Goal: Transaction & Acquisition: Purchase product/service

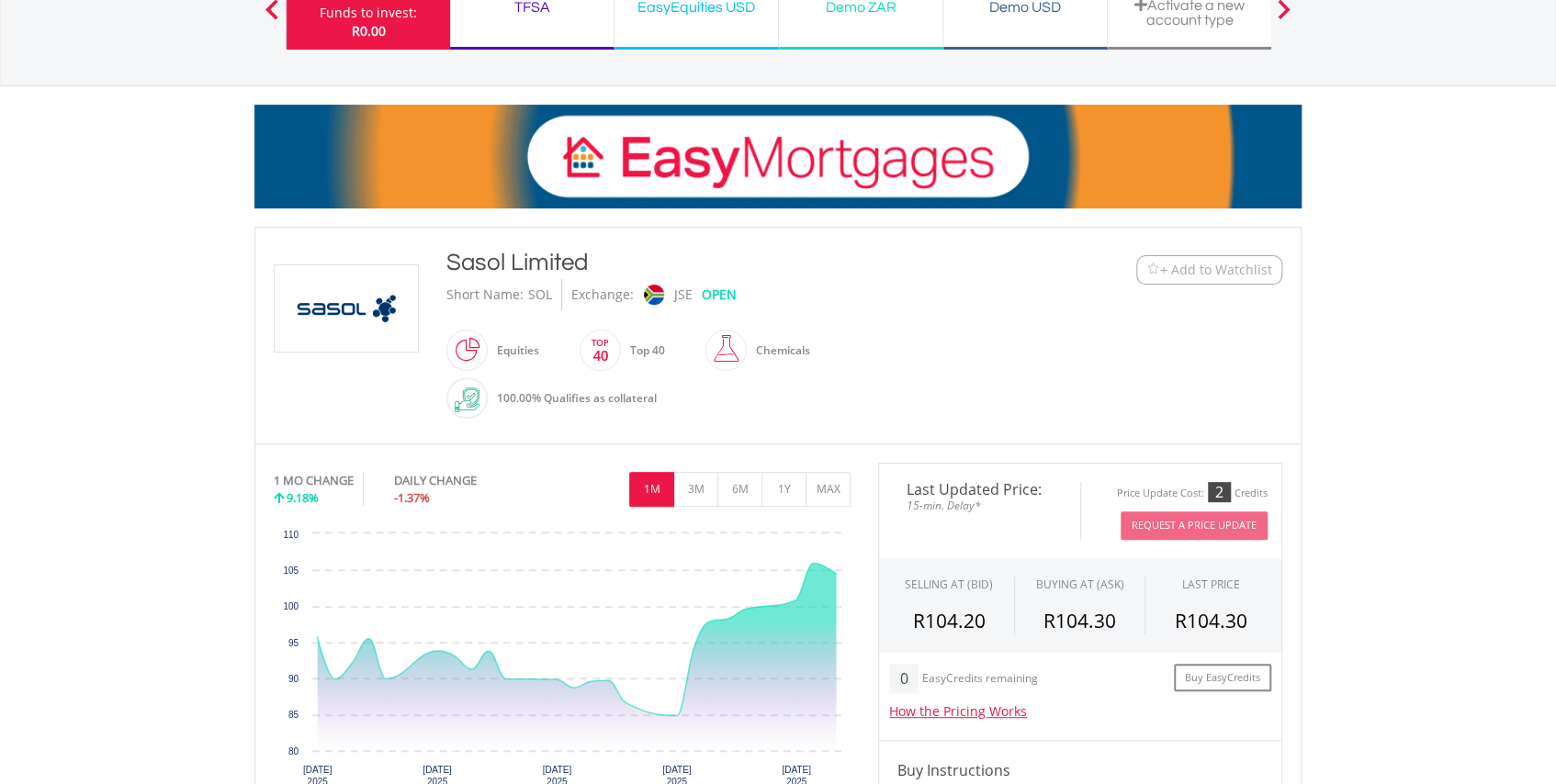
scroll to position [167, 0]
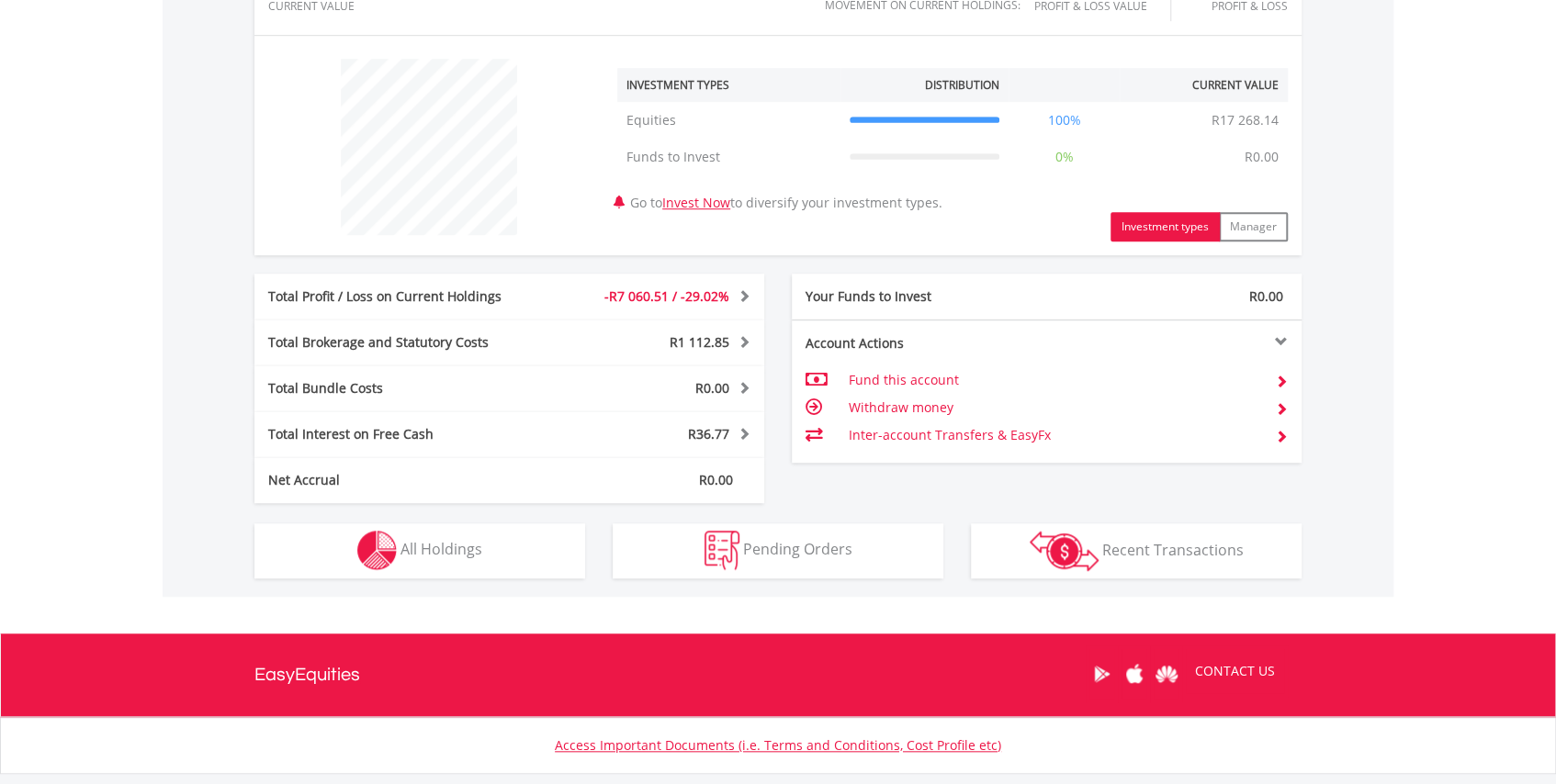
scroll to position [667, 0]
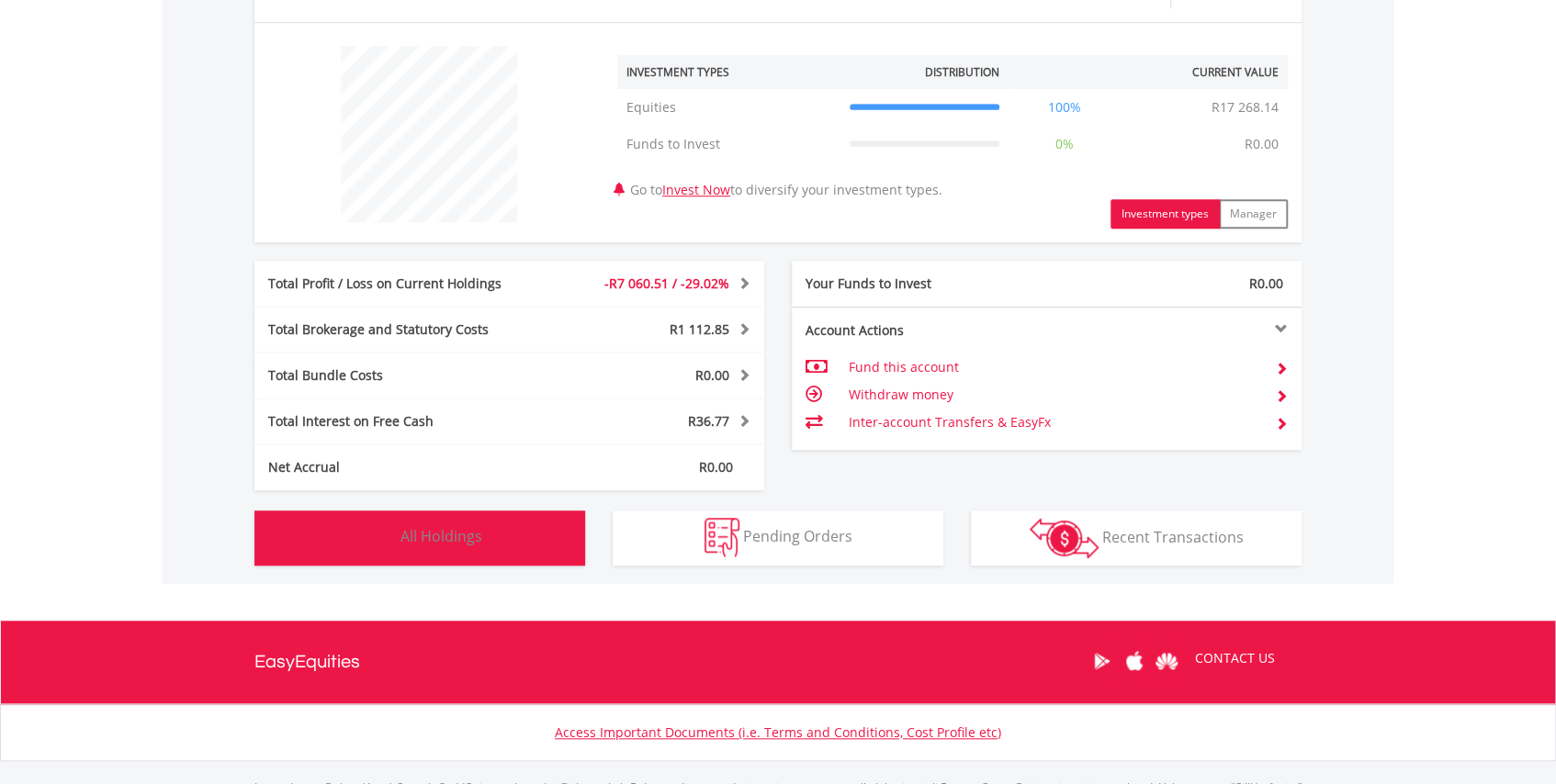
click at [444, 531] on span "All Holdings" at bounding box center [441, 536] width 82 height 20
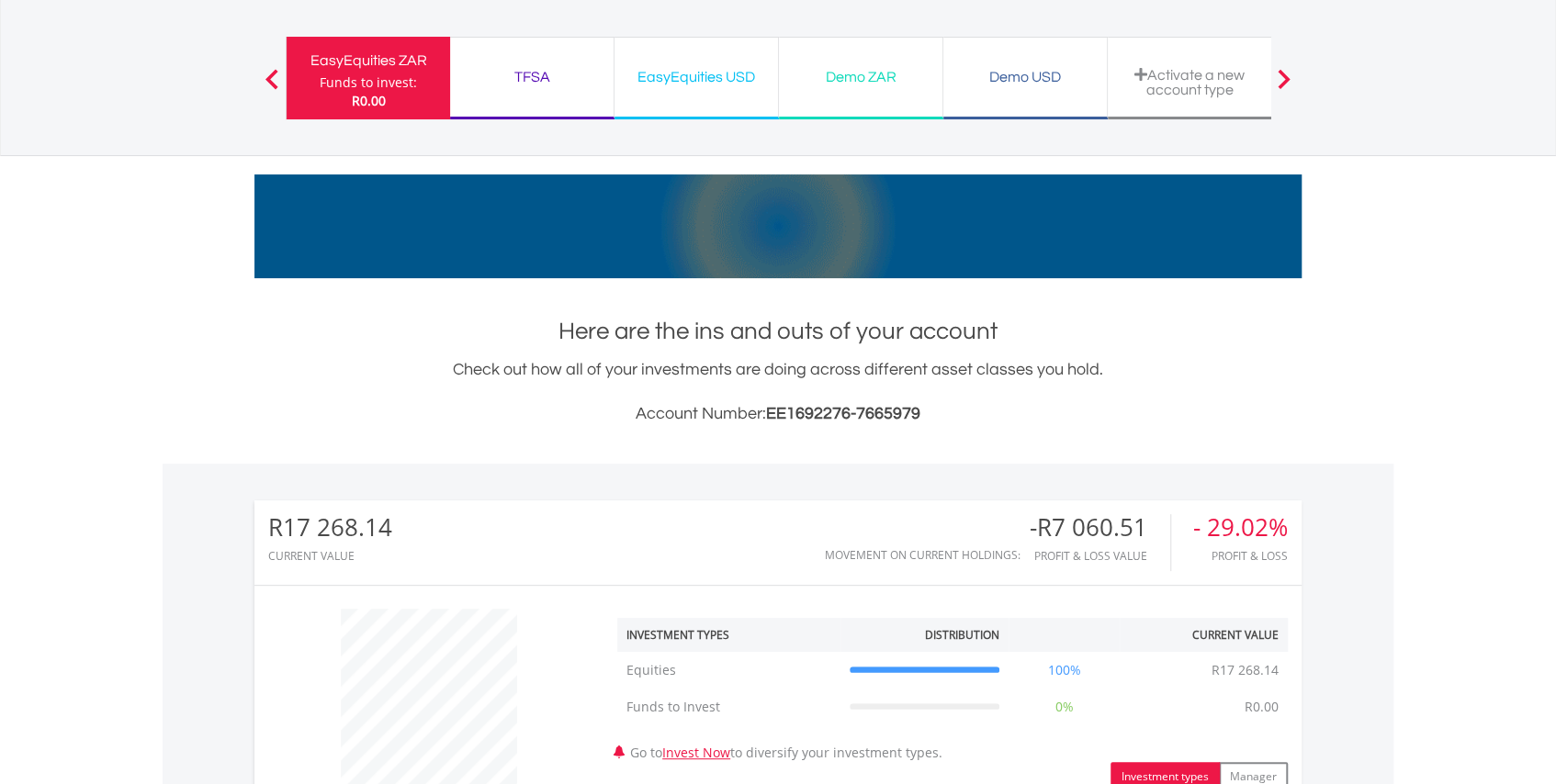
scroll to position [0, 0]
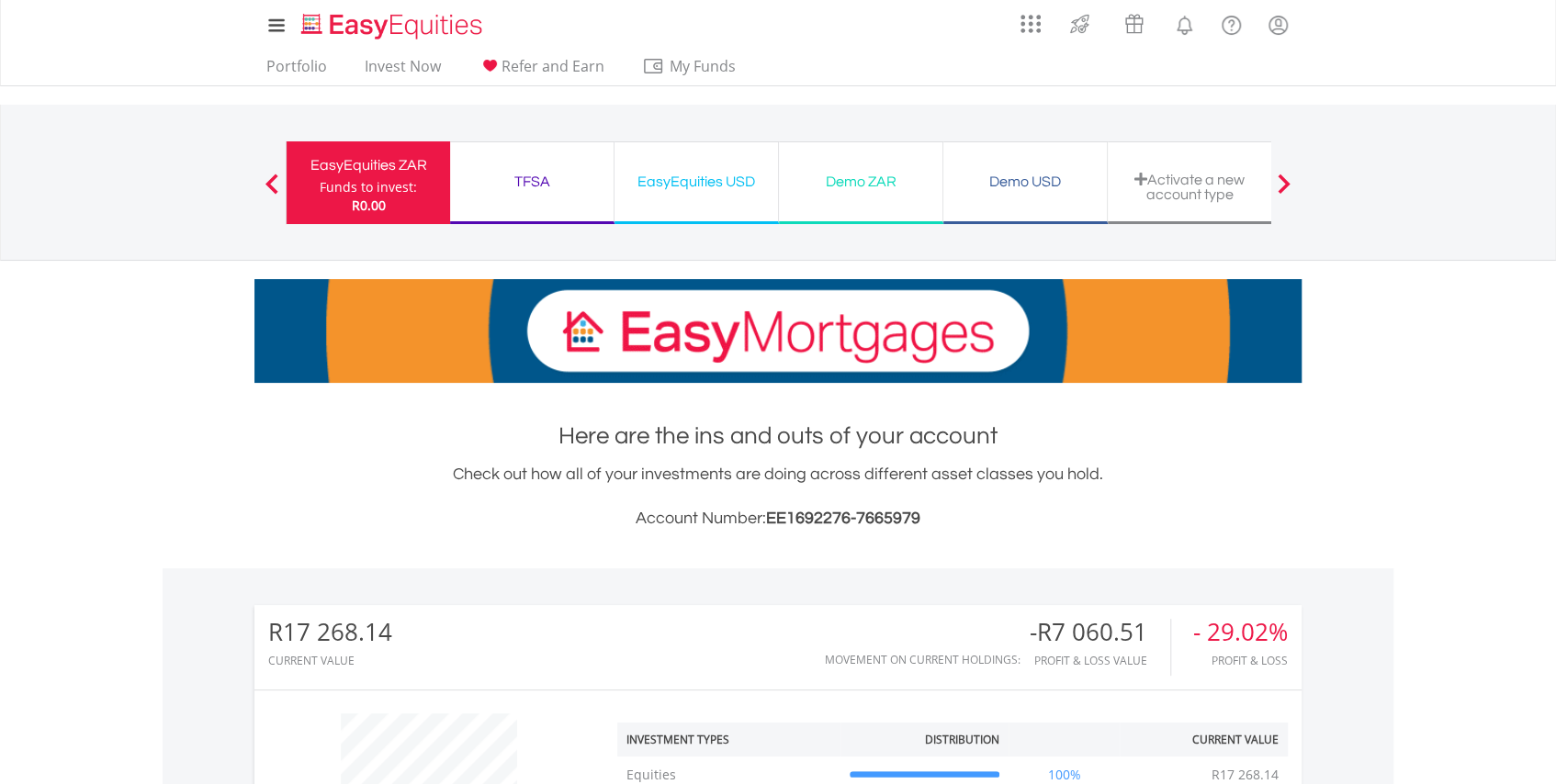
click at [321, 210] on div "R0.00" at bounding box center [368, 205] width 98 height 18
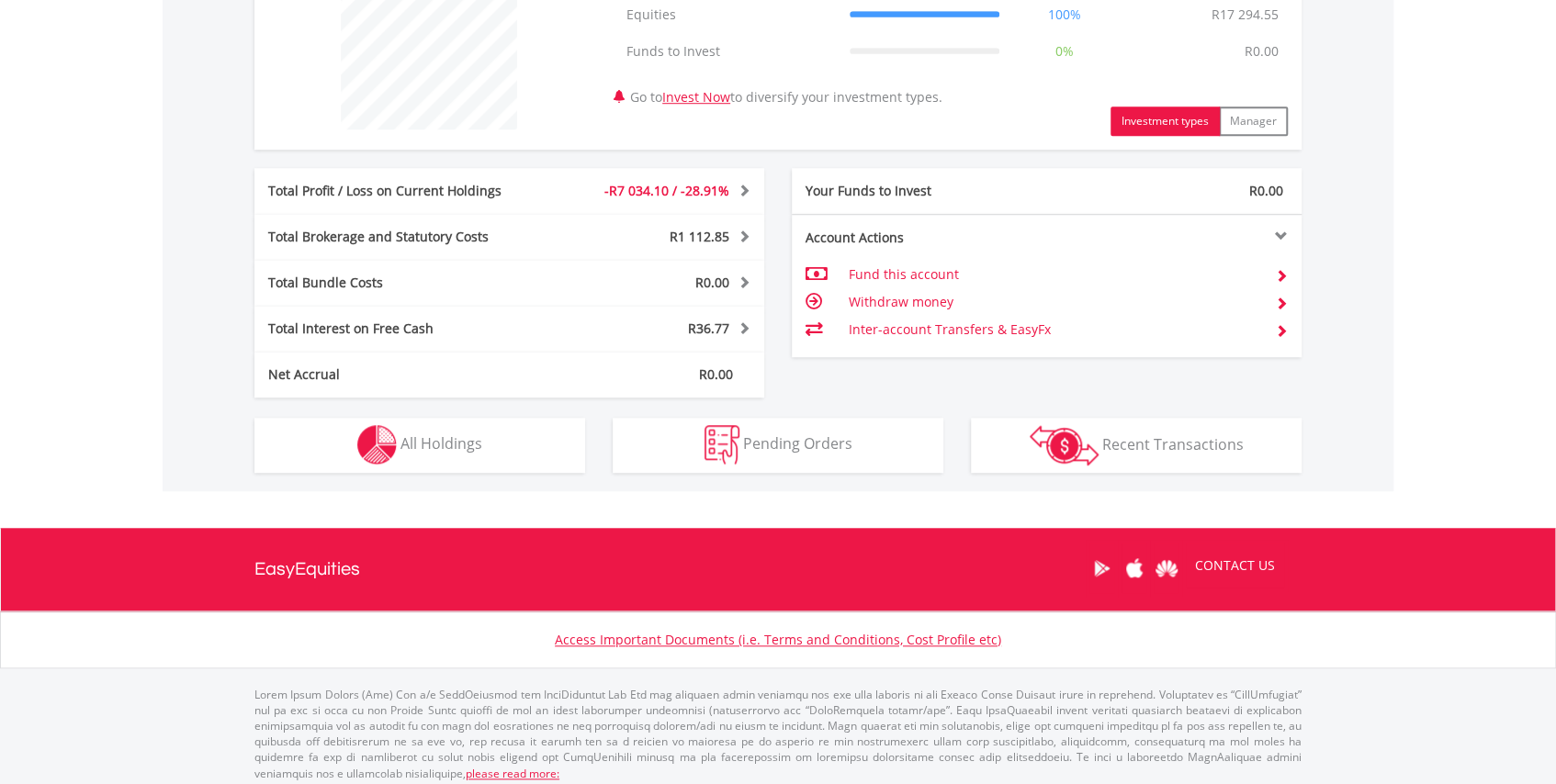
scroll to position [768, 0]
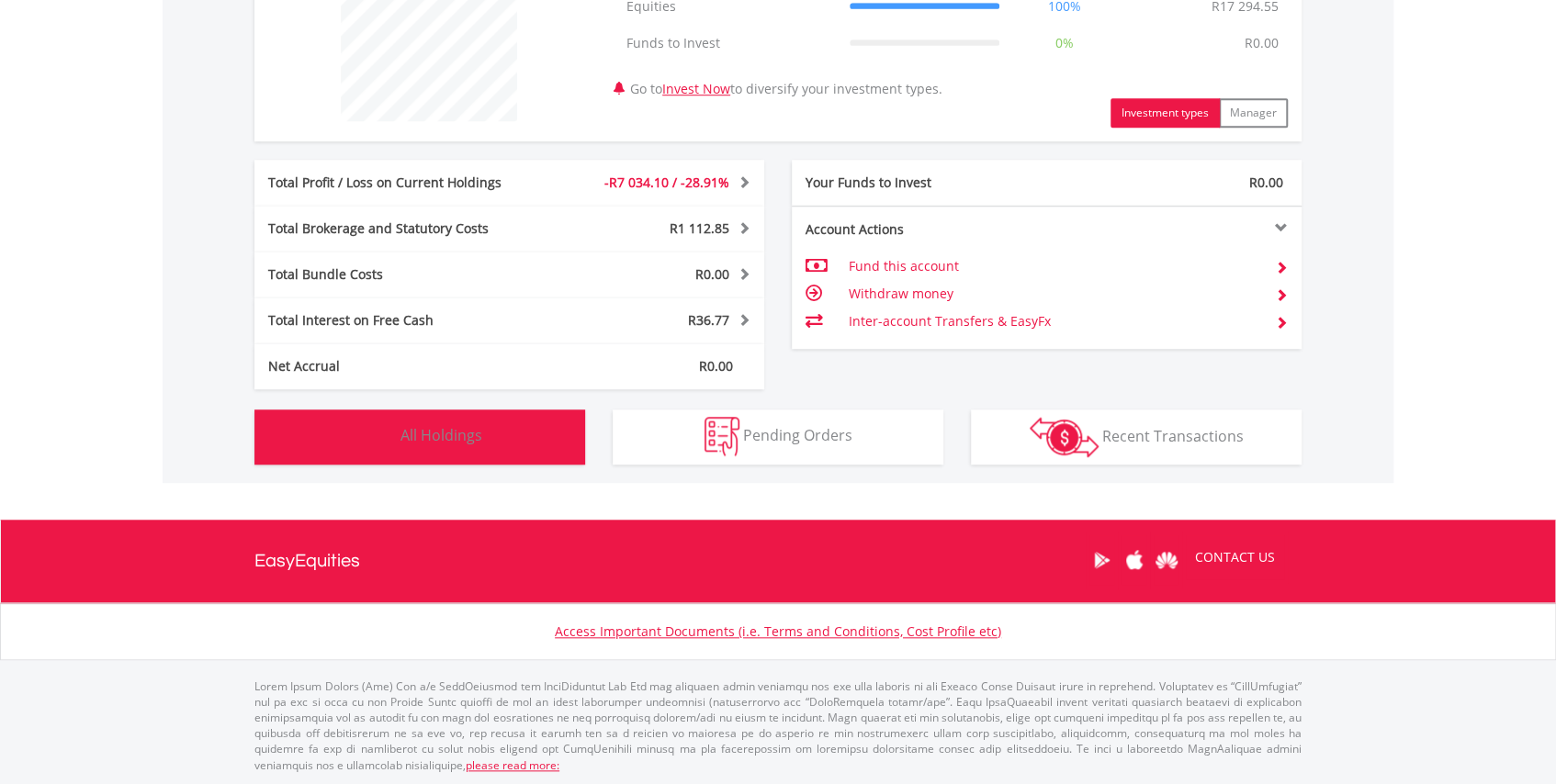
click at [457, 443] on span "All Holdings" at bounding box center [441, 435] width 82 height 20
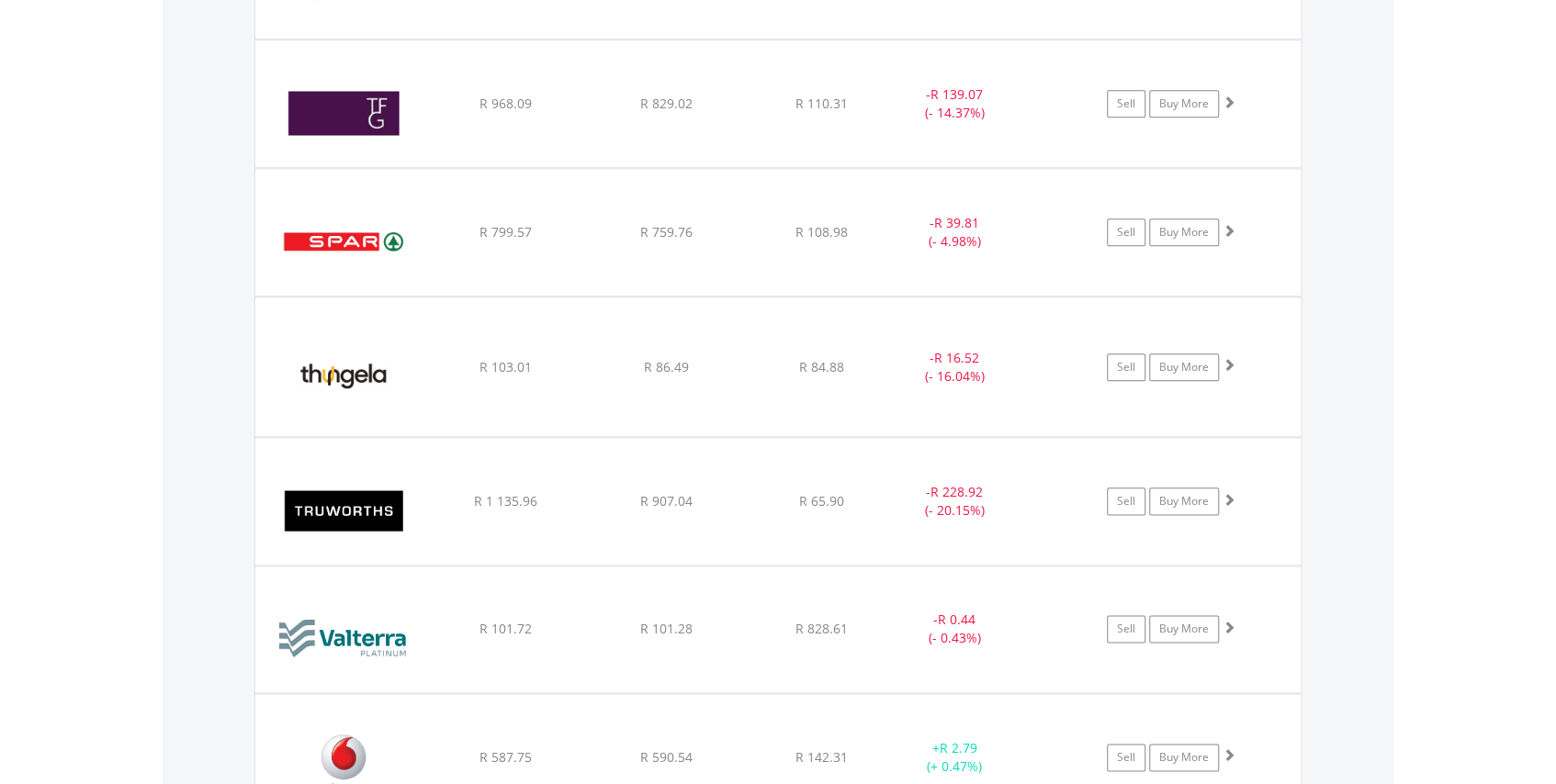
scroll to position [5793, 0]
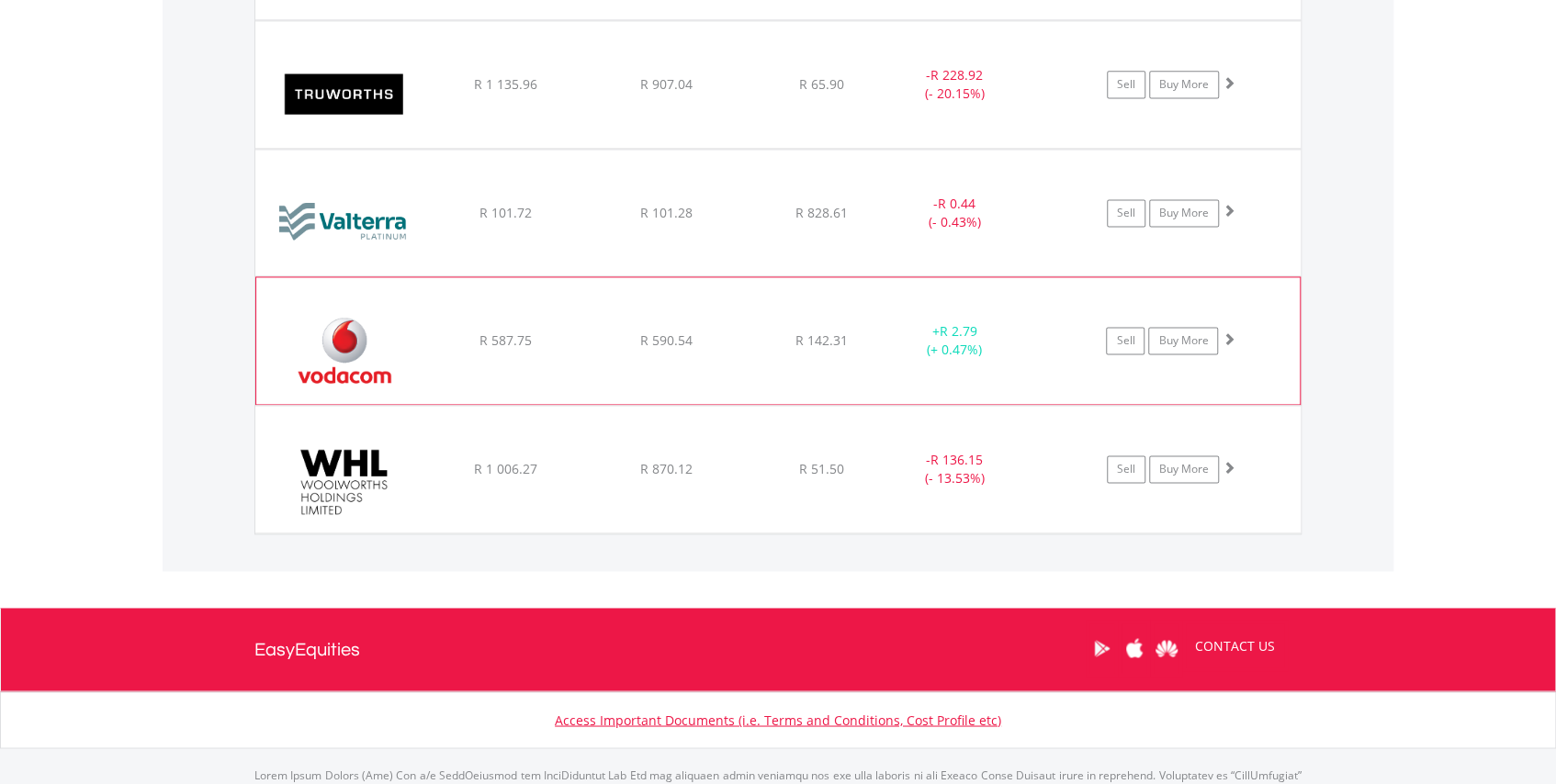
click at [1225, 334] on span at bounding box center [1228, 338] width 13 height 13
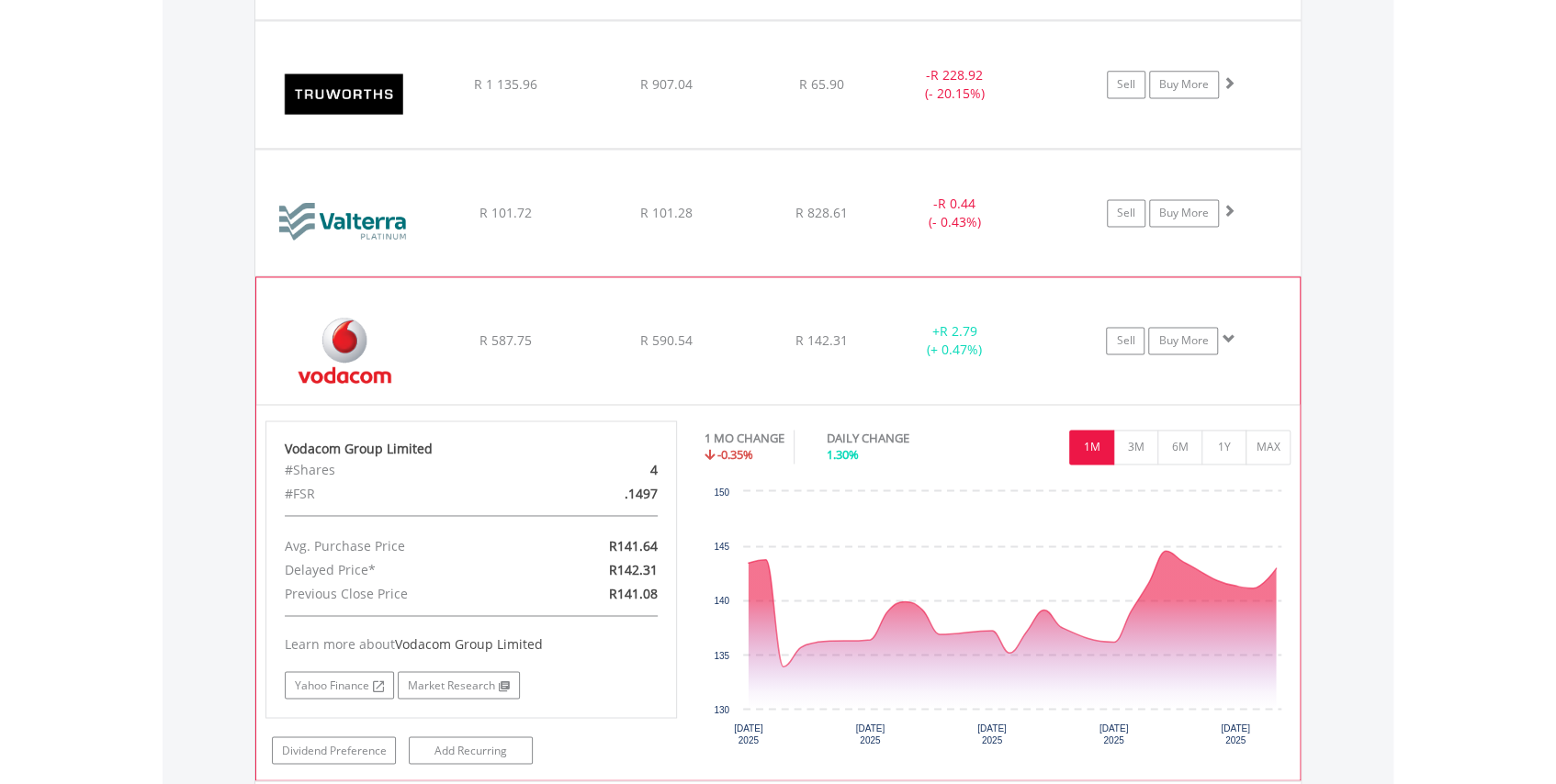
click at [1225, 332] on span at bounding box center [1228, 338] width 13 height 13
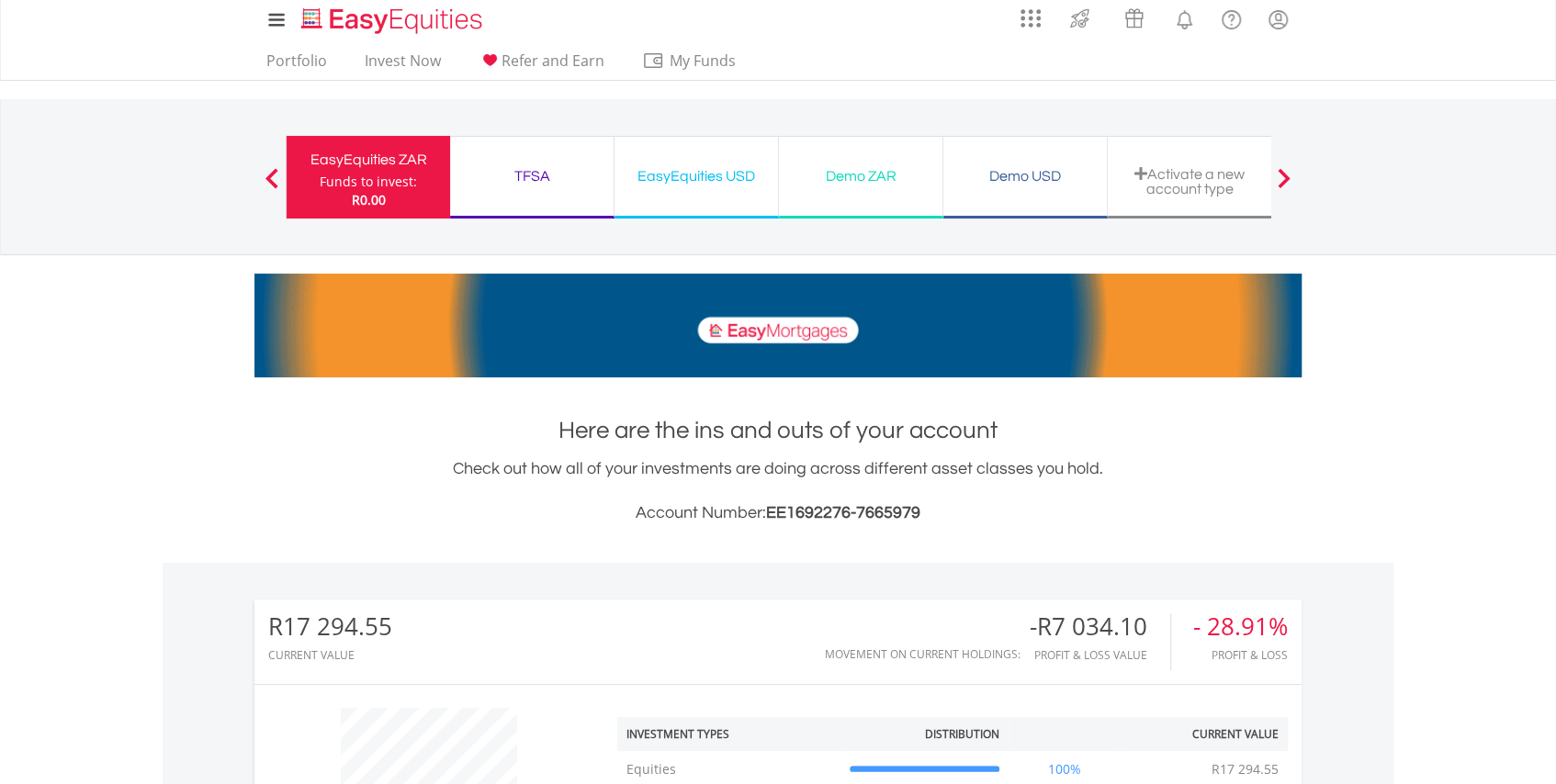
scroll to position [0, 0]
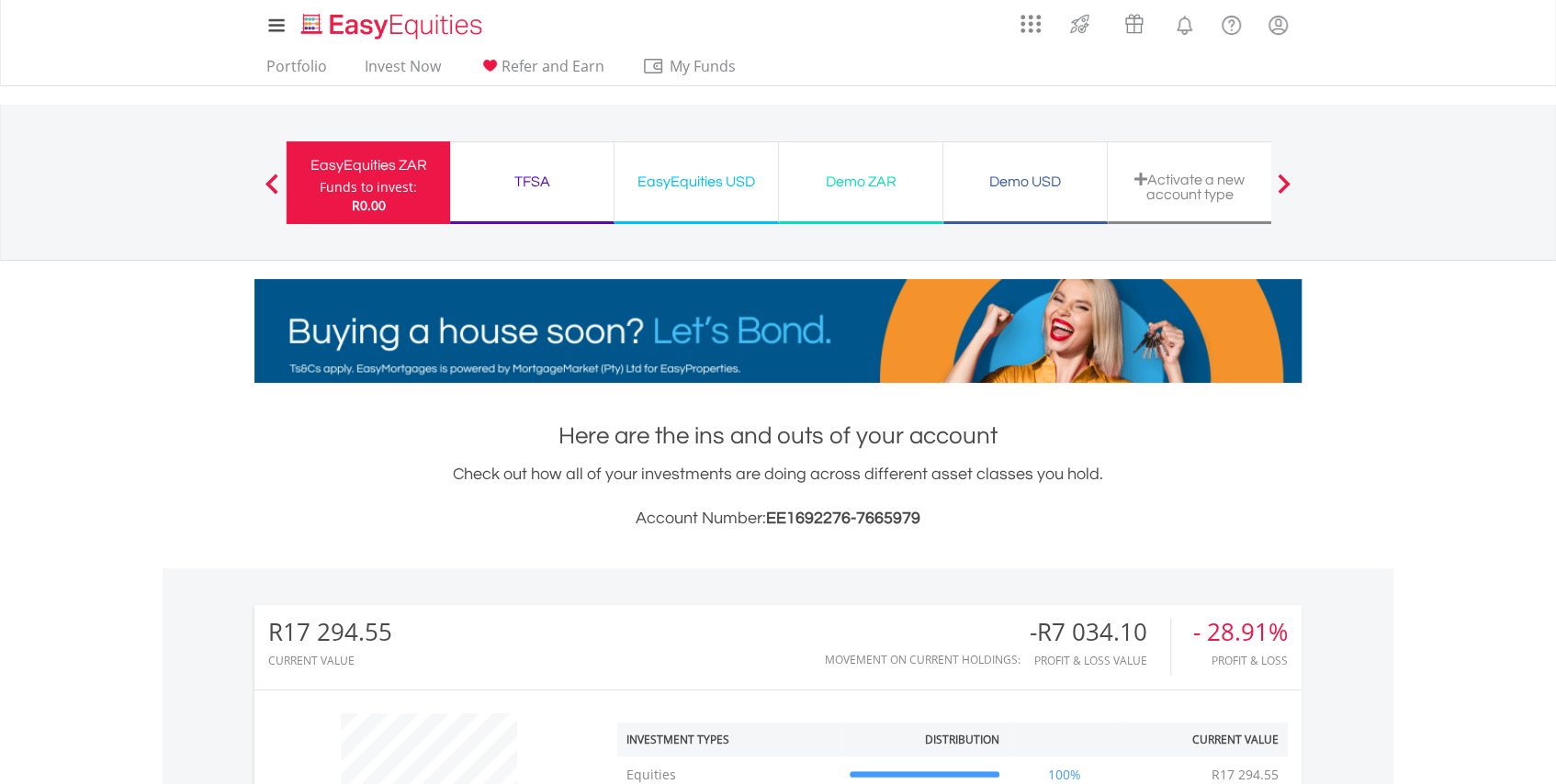
click at [698, 173] on div "EasyEquities USD" at bounding box center [697, 182] width 142 height 26
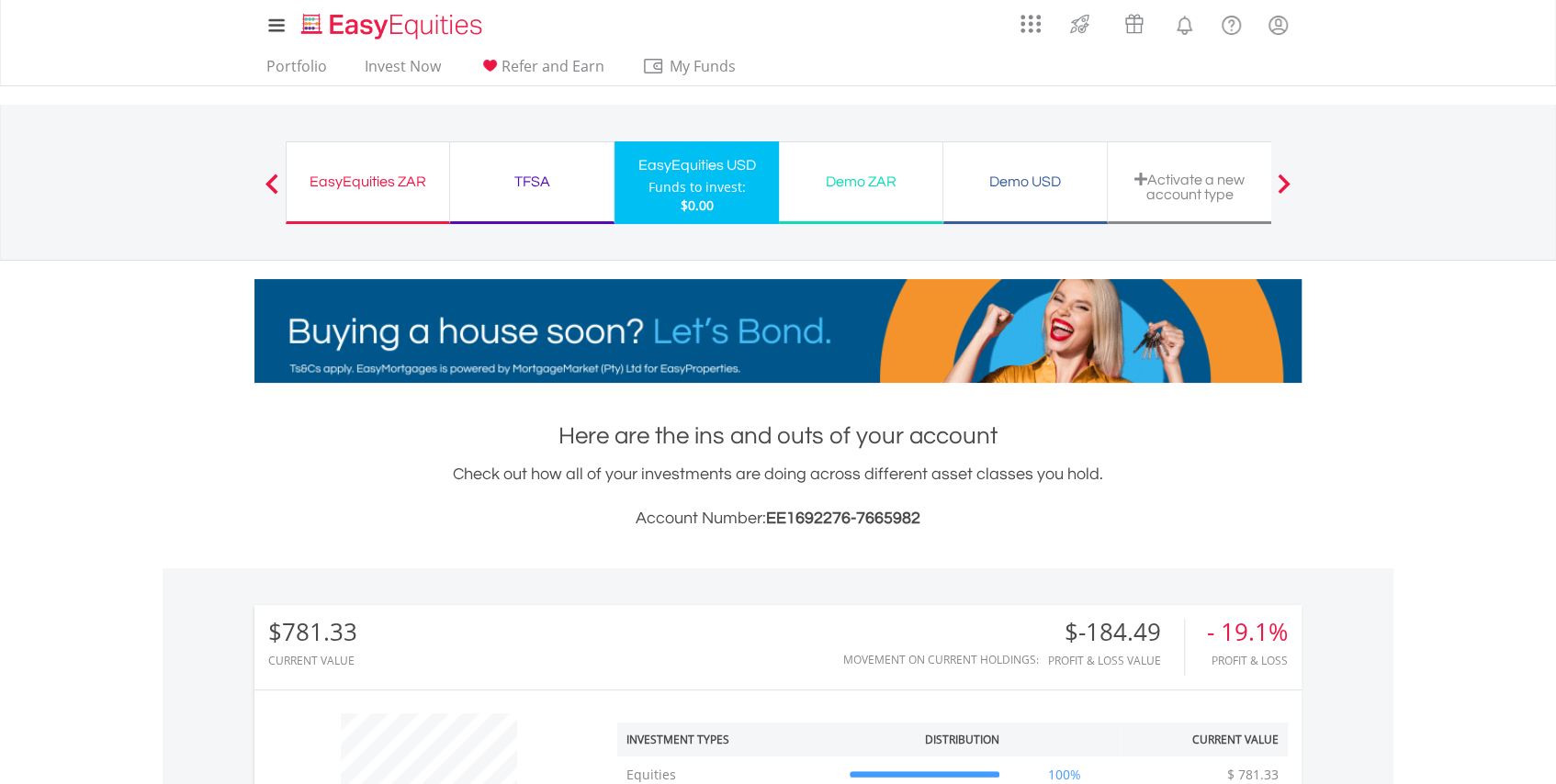
click at [318, 169] on div "EasyEquities ZAR" at bounding box center [367, 182] width 141 height 26
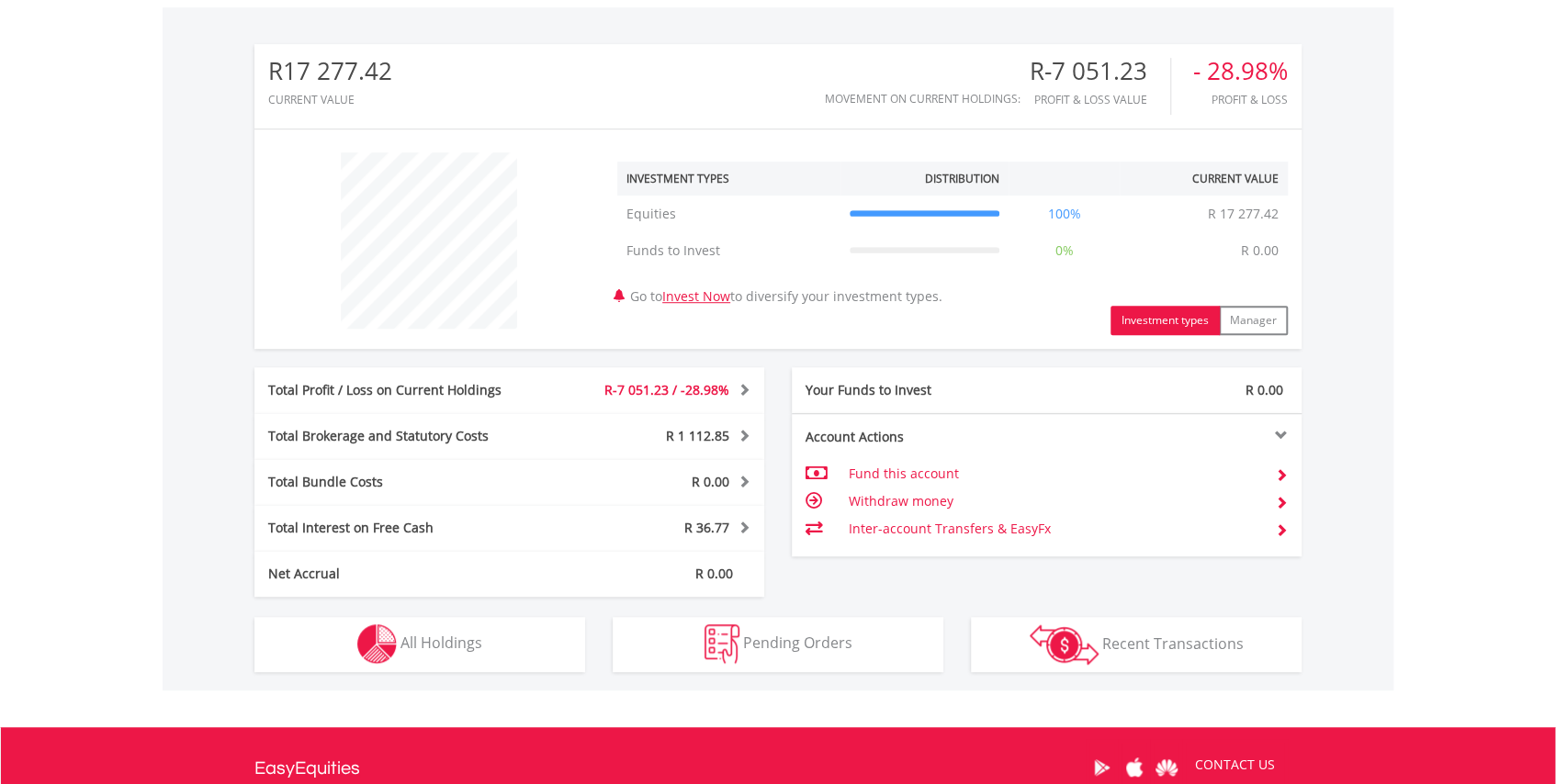
scroll to position [584, 0]
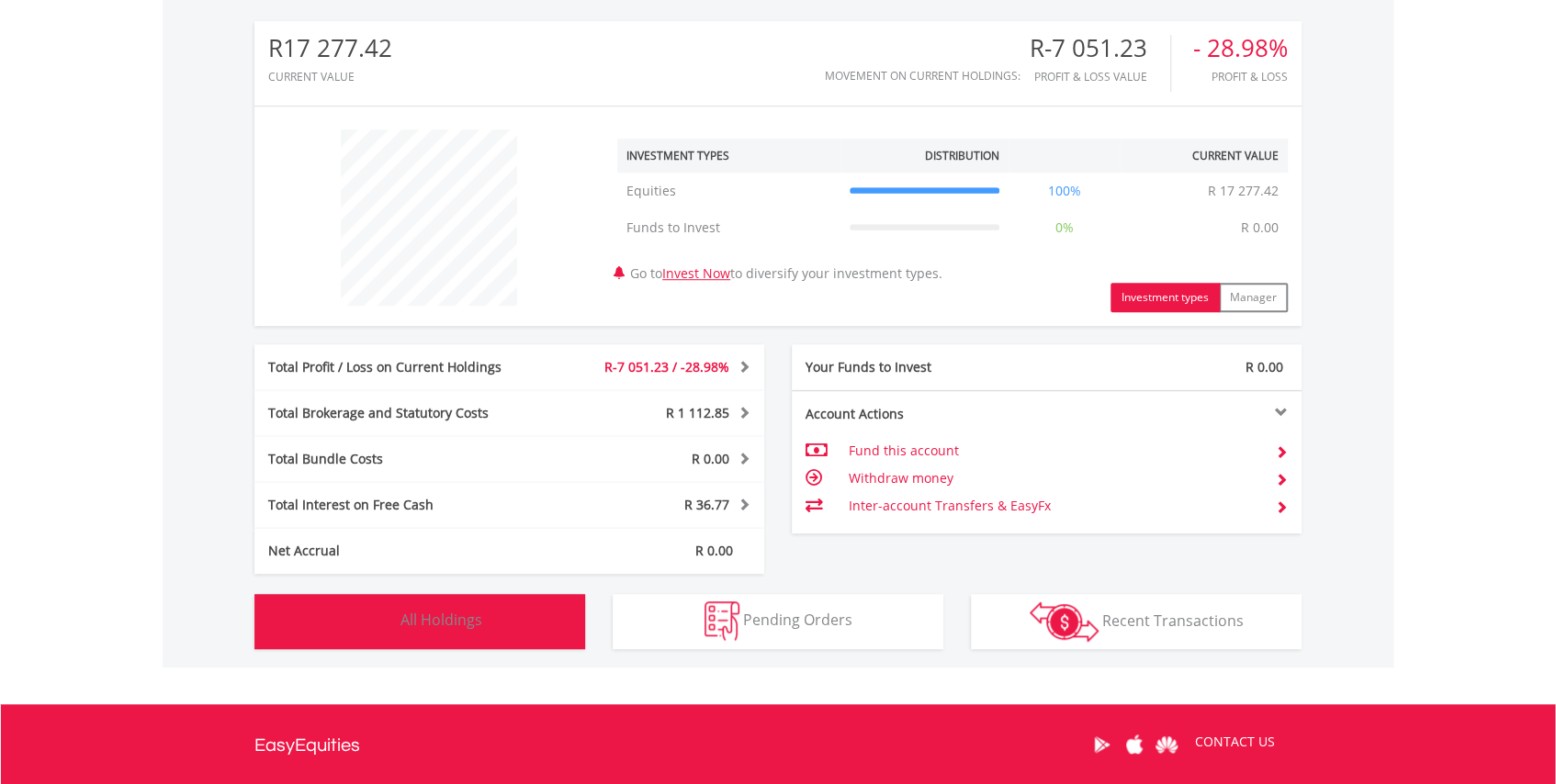
click at [423, 614] on span "All Holdings" at bounding box center [441, 619] width 82 height 20
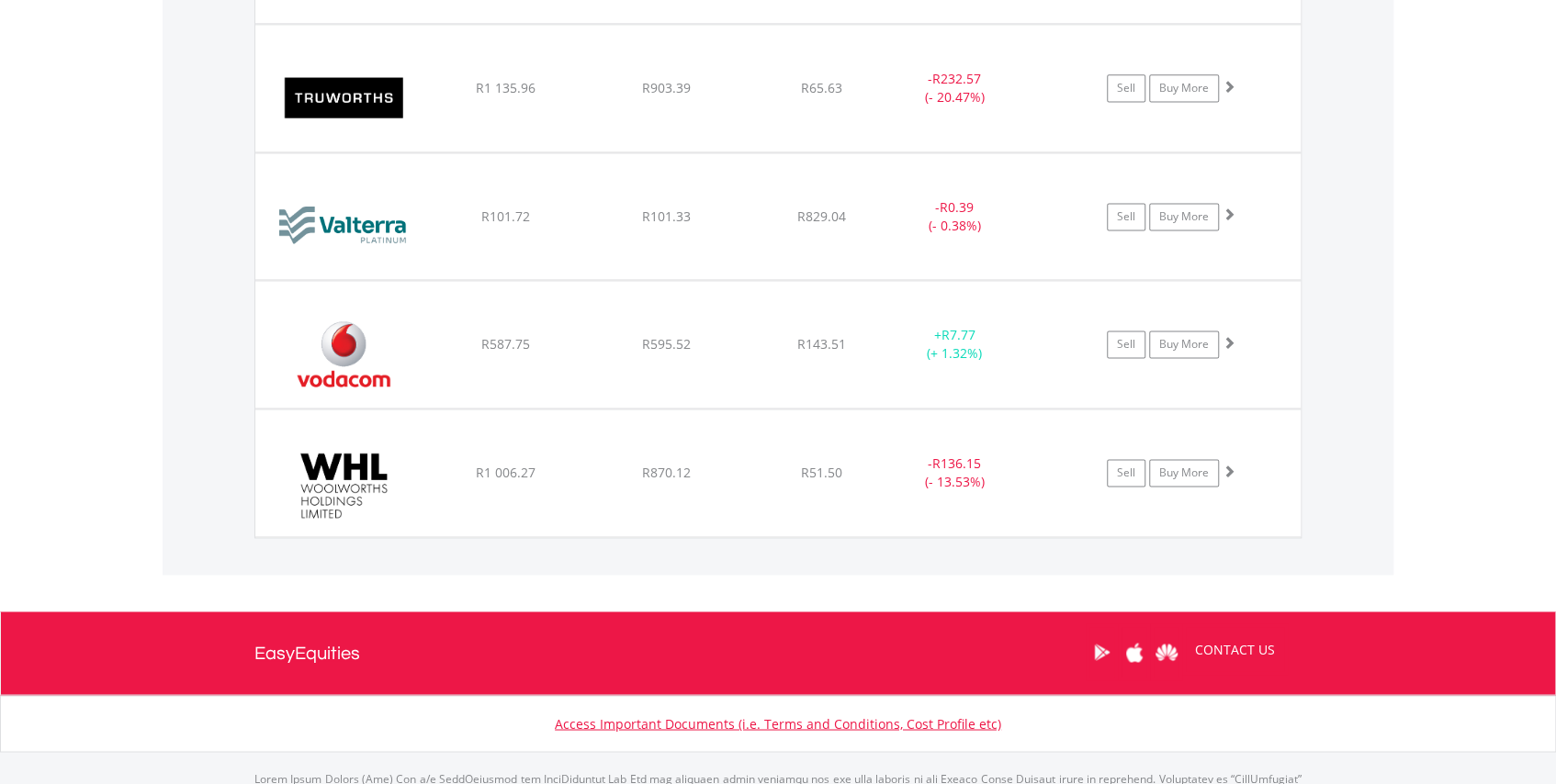
scroll to position [5792, 0]
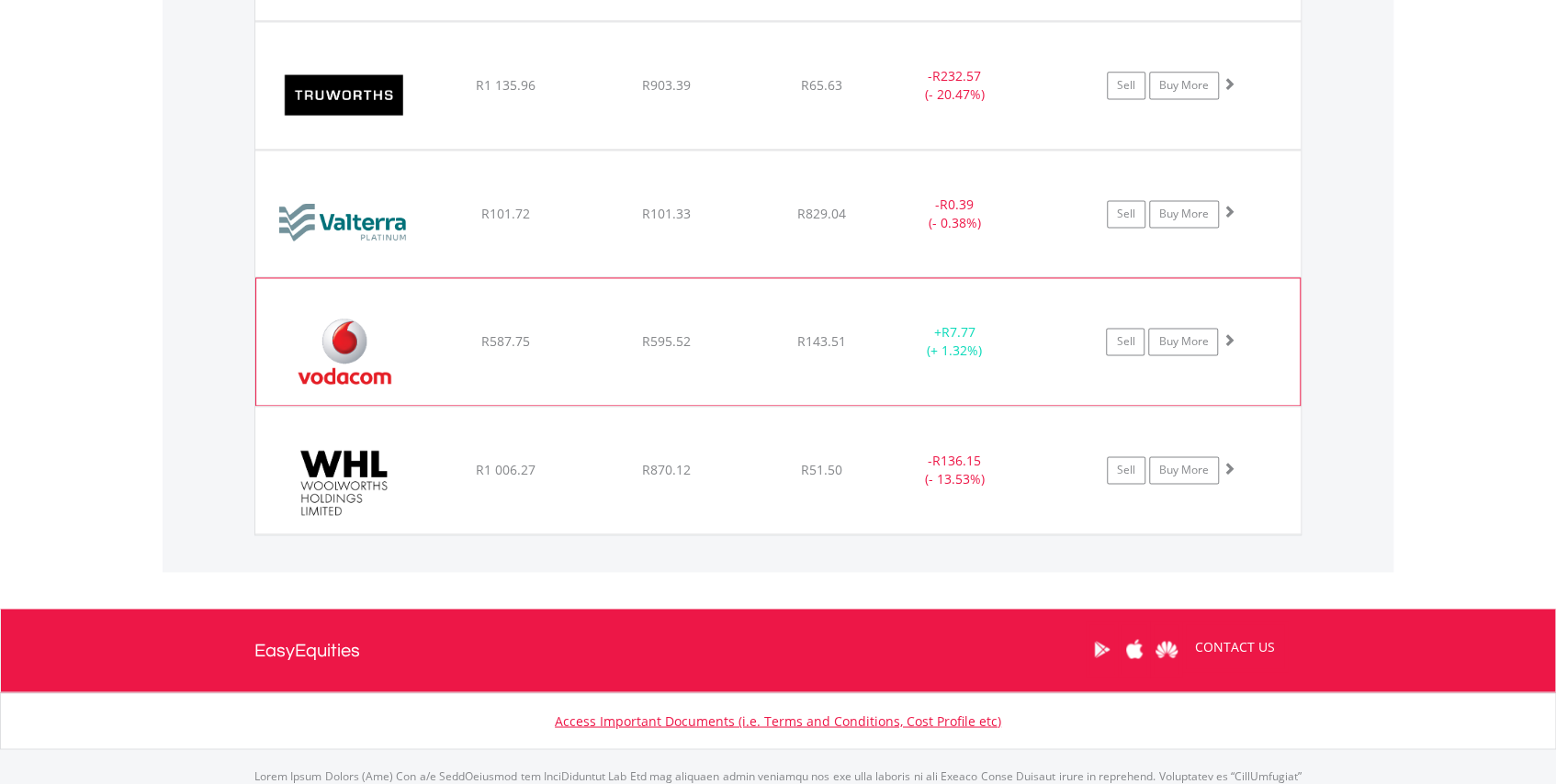
click at [1229, 335] on span at bounding box center [1228, 339] width 13 height 13
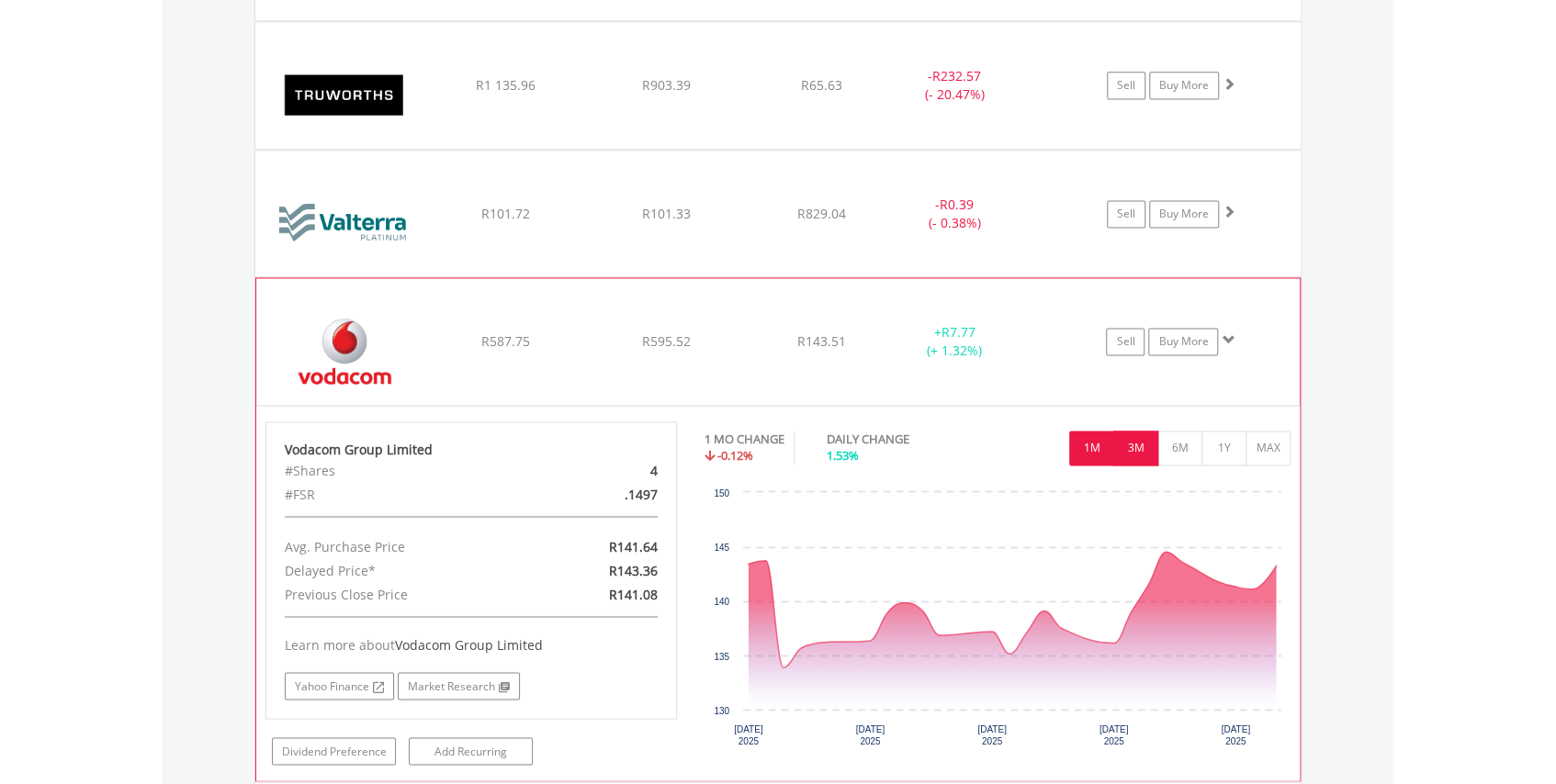
click at [1139, 447] on button "3M" at bounding box center [1135, 448] width 45 height 35
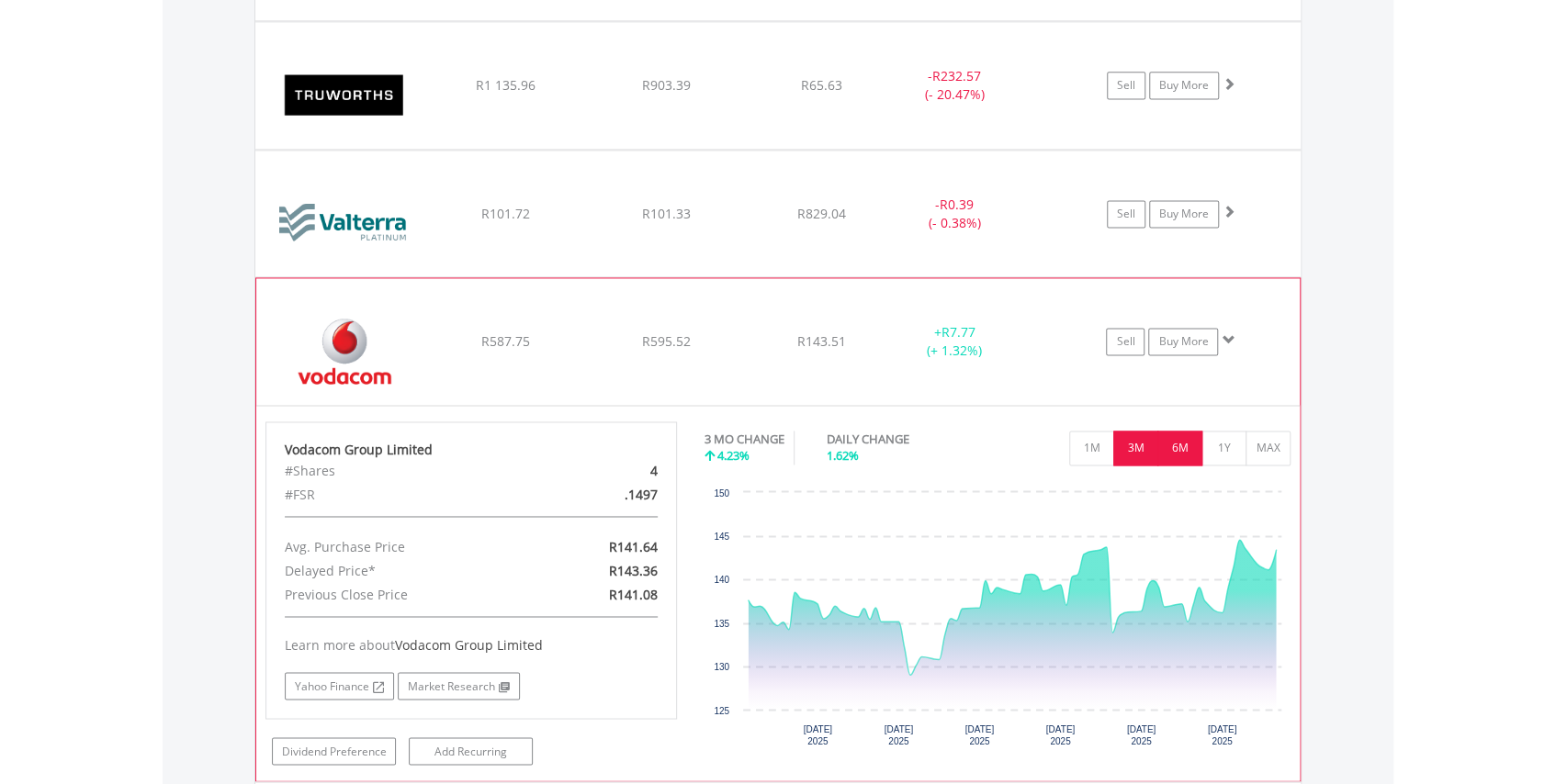
click at [1170, 438] on button "6M" at bounding box center [1179, 448] width 45 height 35
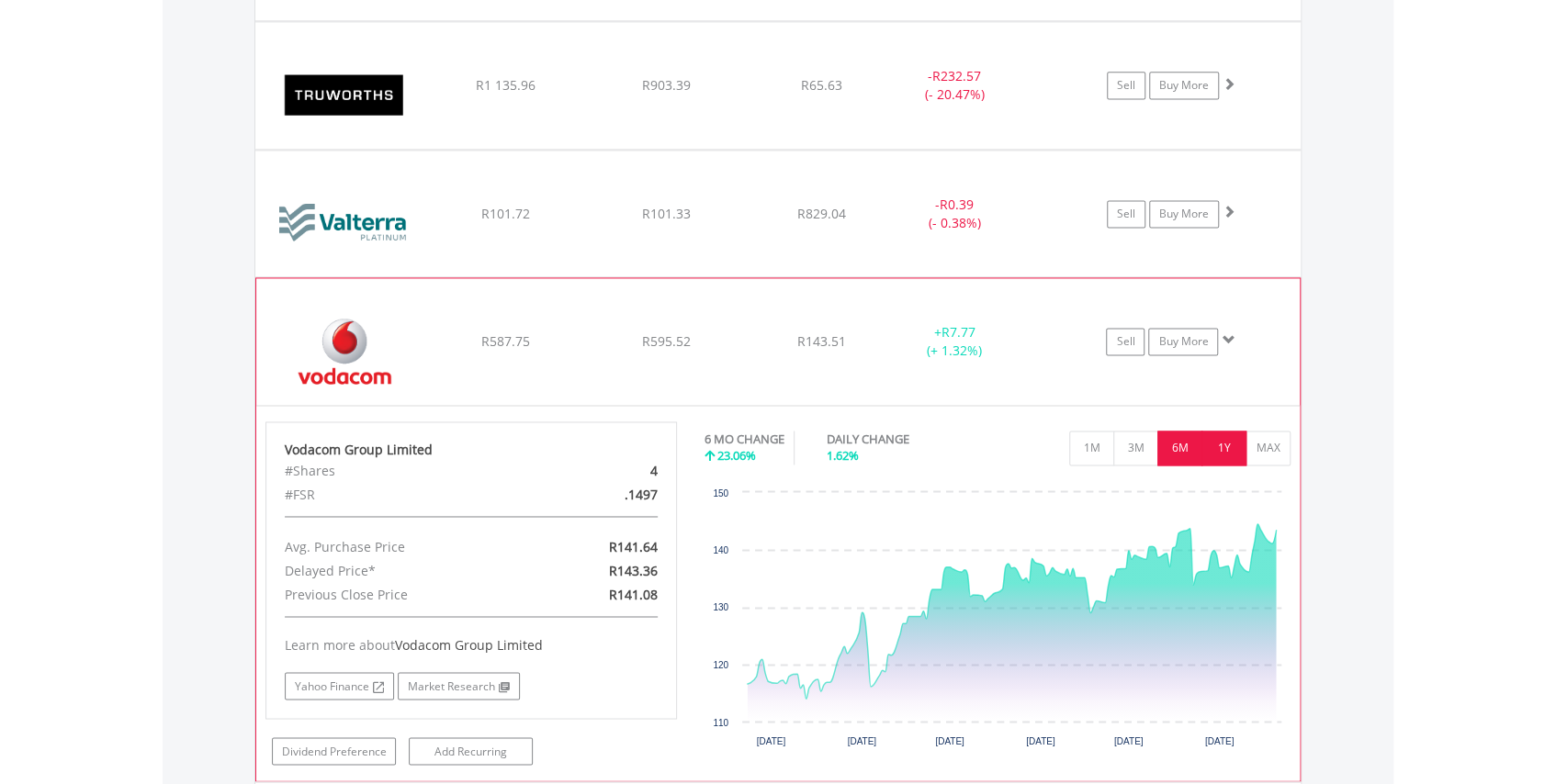
click at [1209, 431] on button "1Y" at bounding box center [1224, 448] width 45 height 35
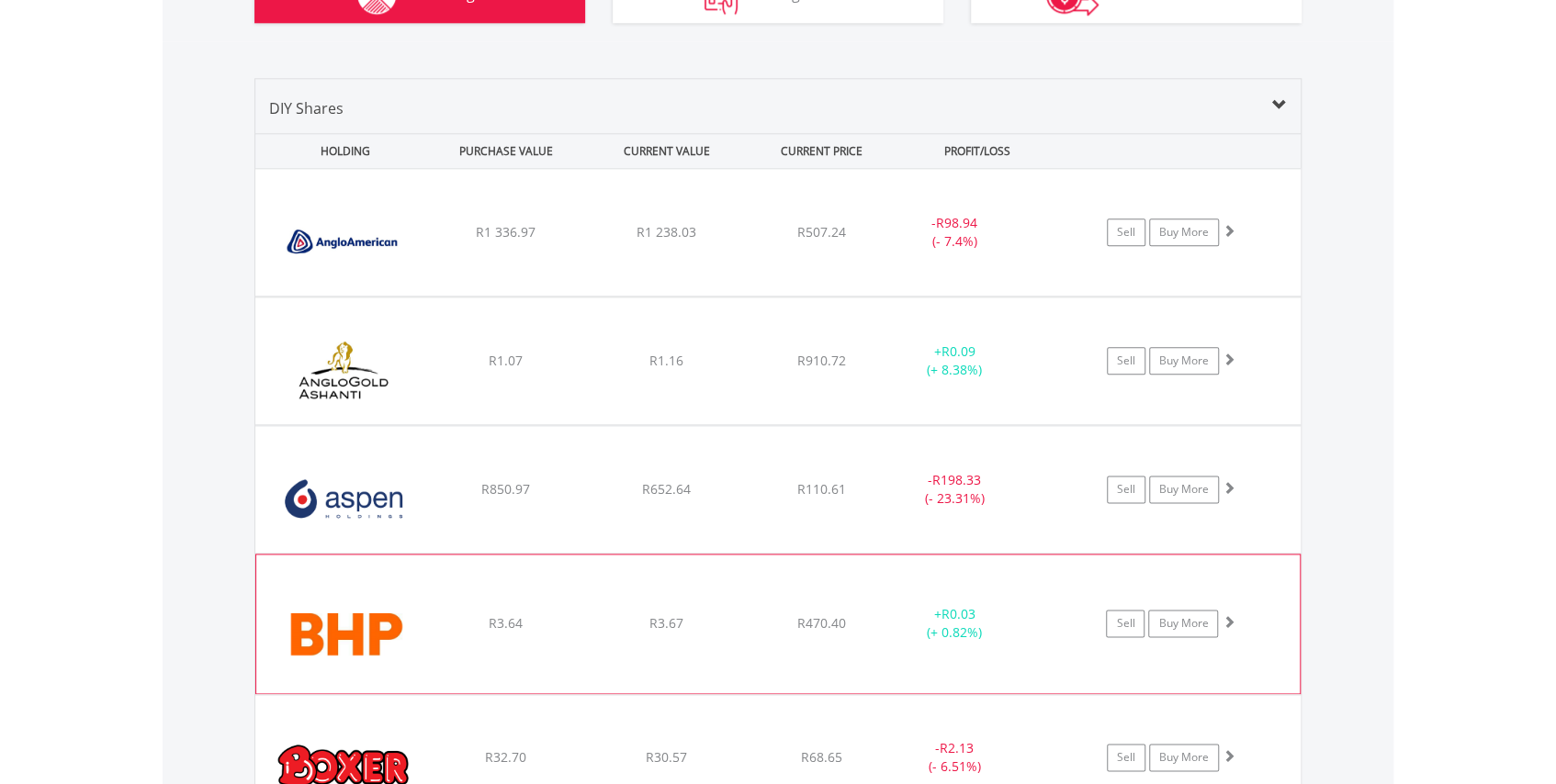
scroll to position [1203, 0]
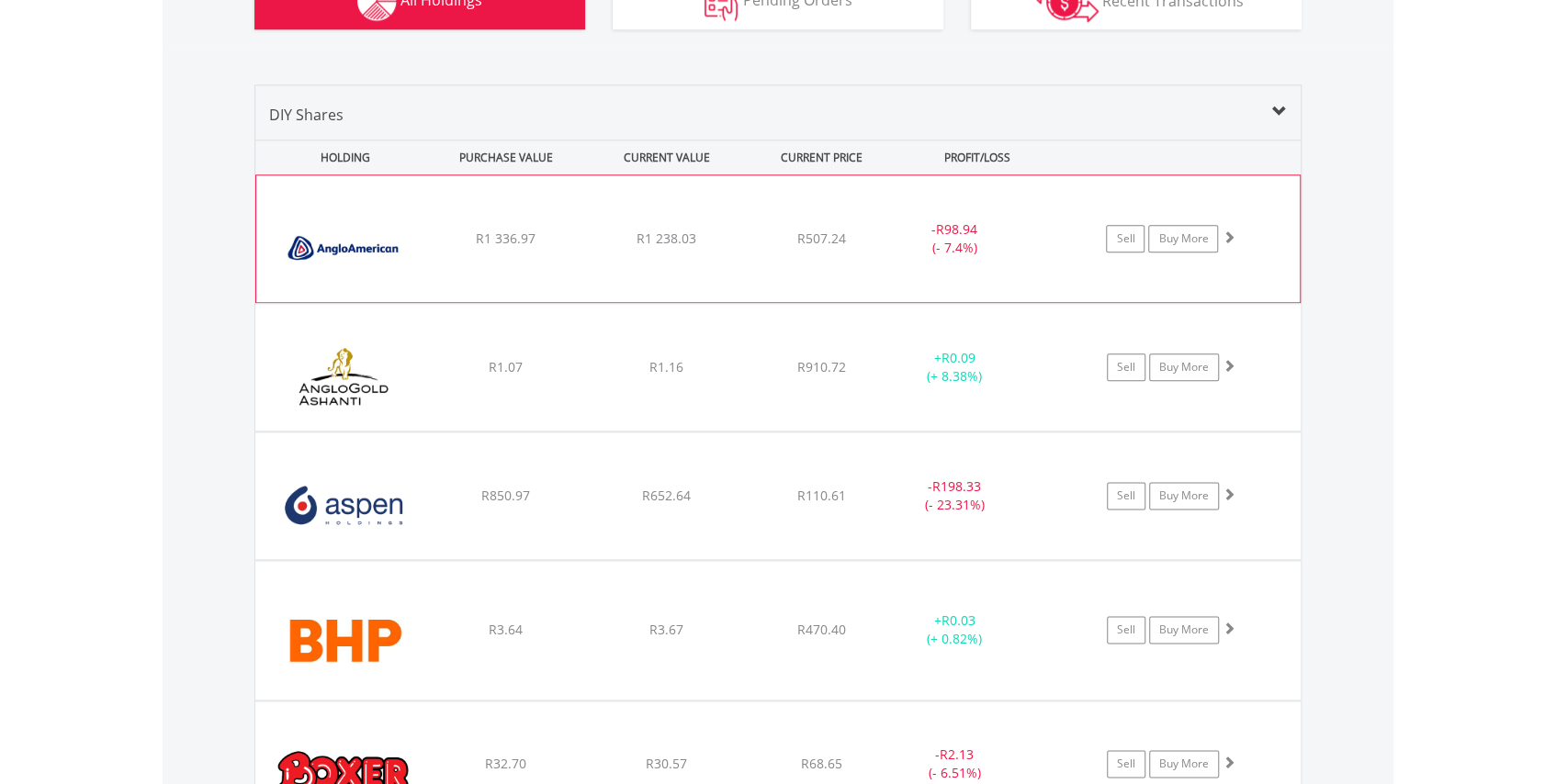
click at [1229, 232] on span at bounding box center [1228, 236] width 13 height 13
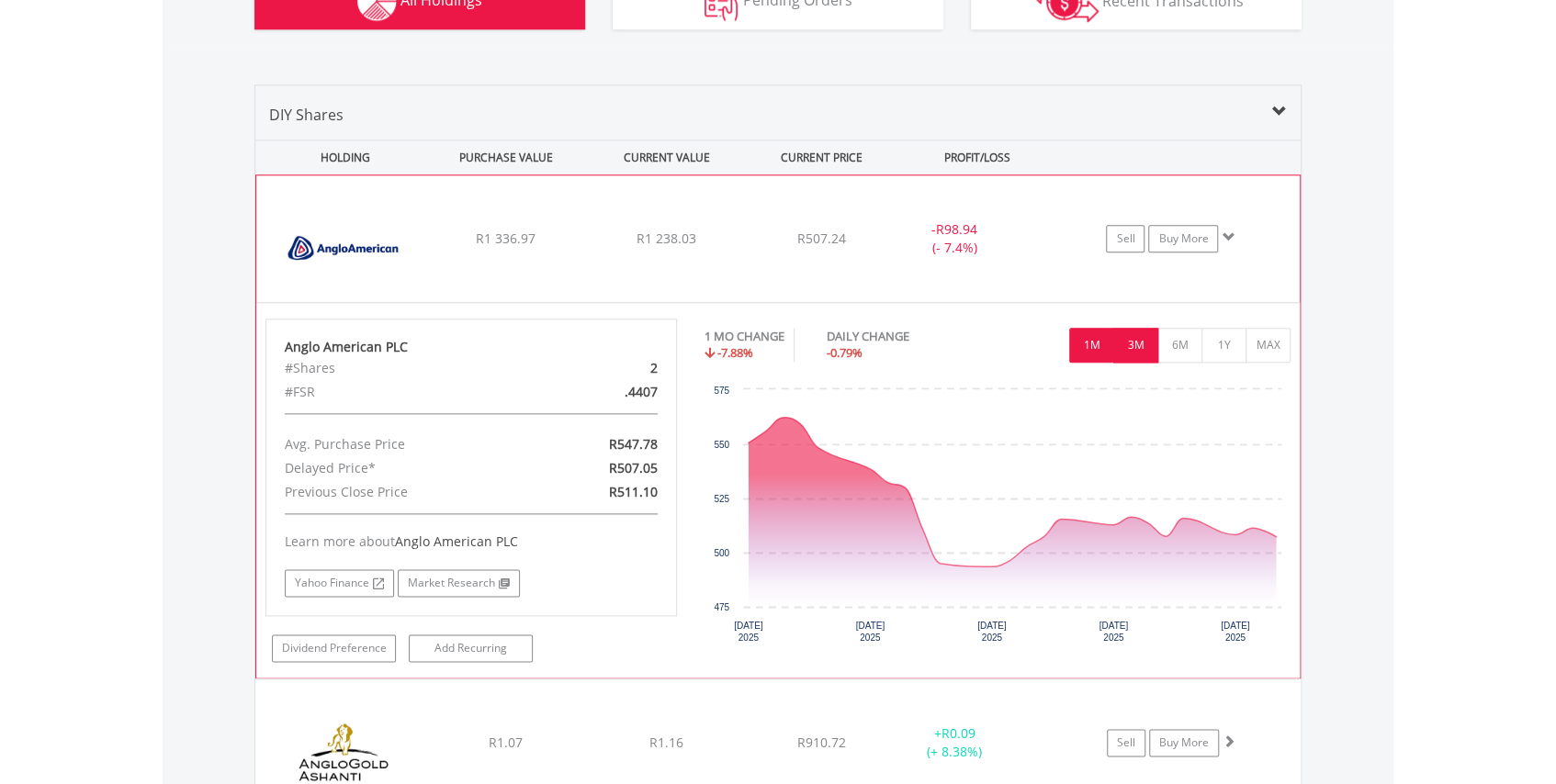
click at [1146, 334] on button "3M" at bounding box center [1135, 344] width 45 height 35
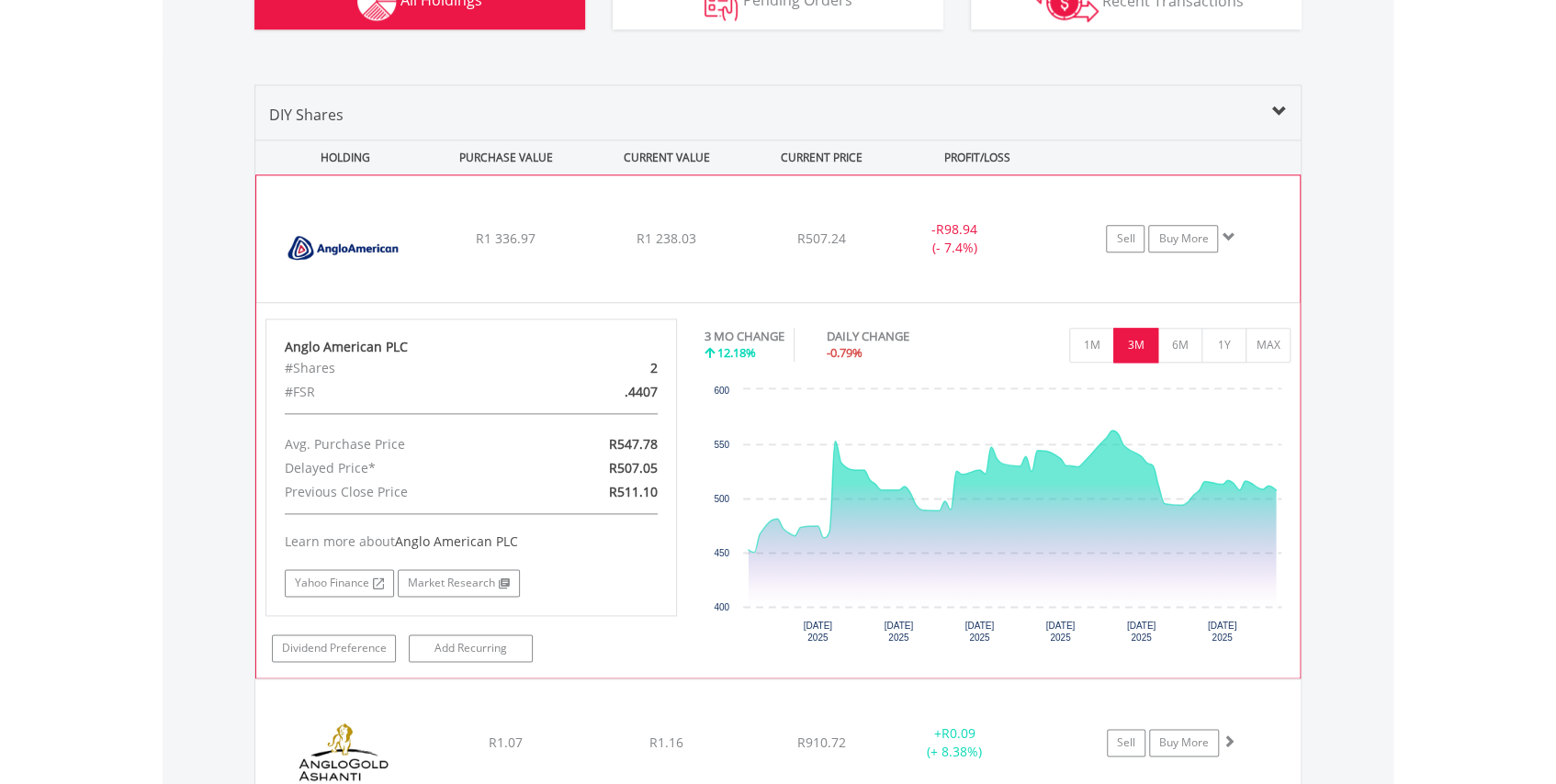
click at [1224, 232] on span at bounding box center [1228, 236] width 13 height 13
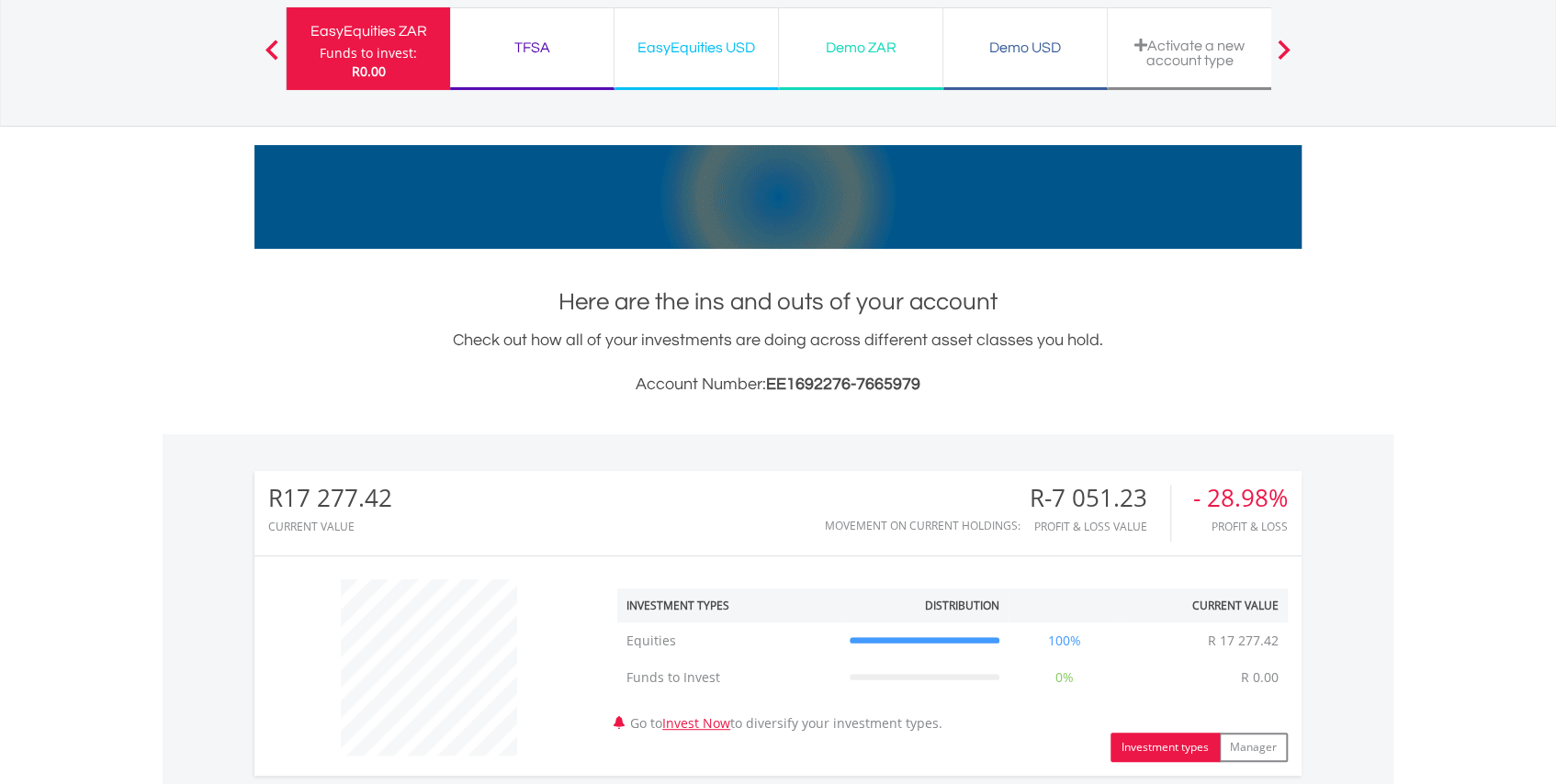
scroll to position [0, 0]
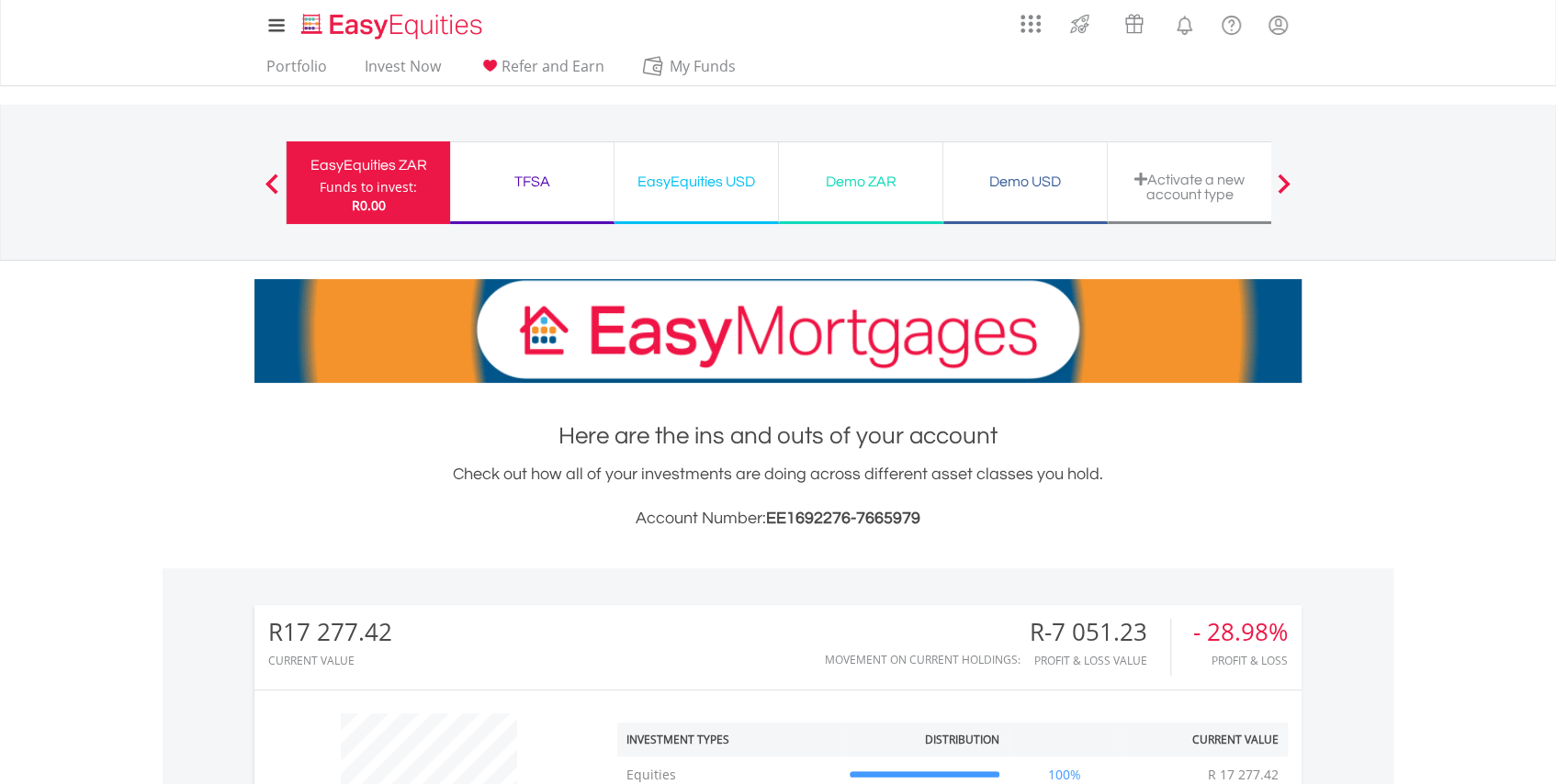
click at [386, 180] on div "Funds to invest:" at bounding box center [368, 188] width 98 height 18
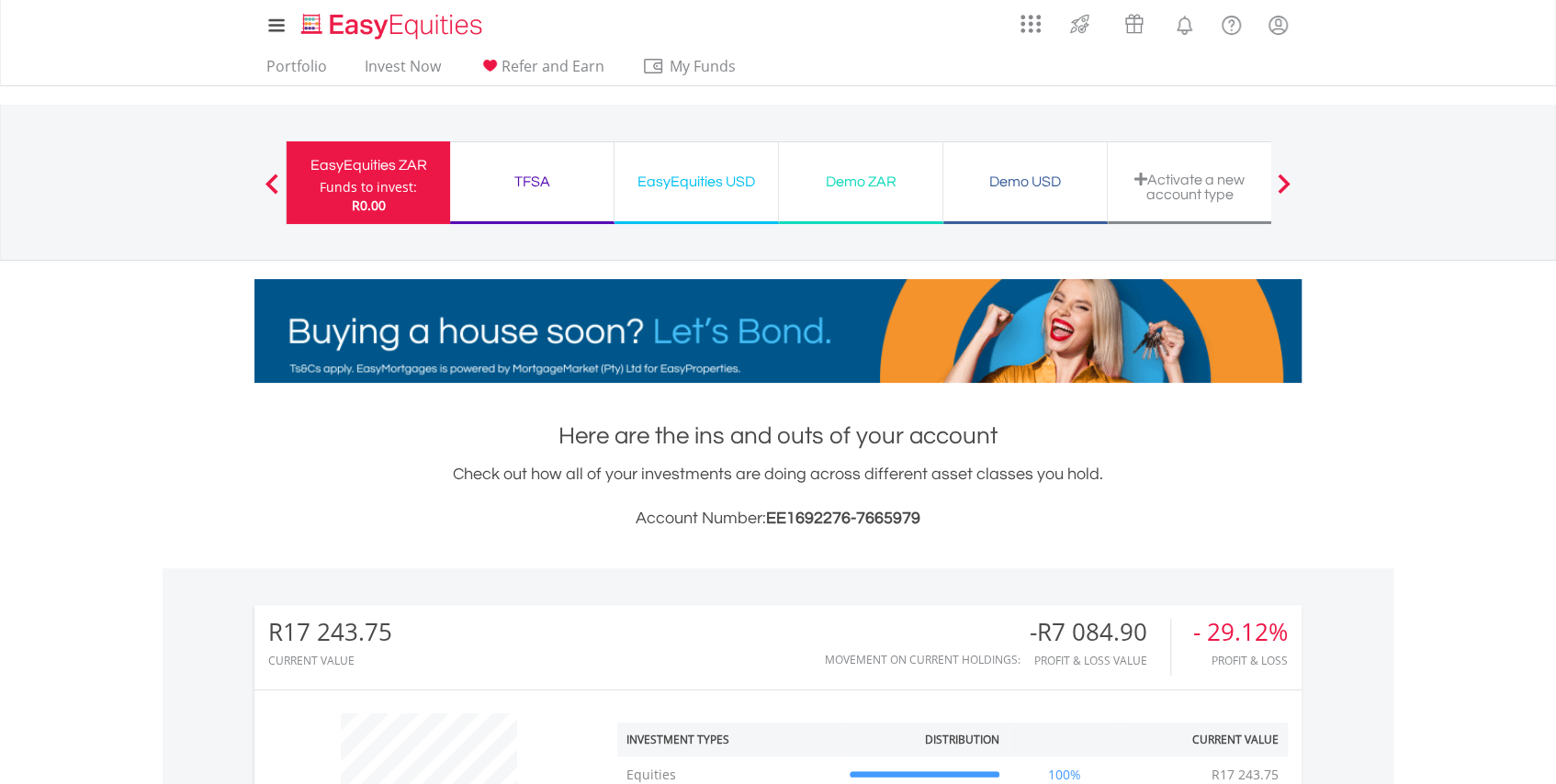
scroll to position [176, 349]
click at [361, 193] on div "Funds to invest:" at bounding box center [368, 188] width 98 height 18
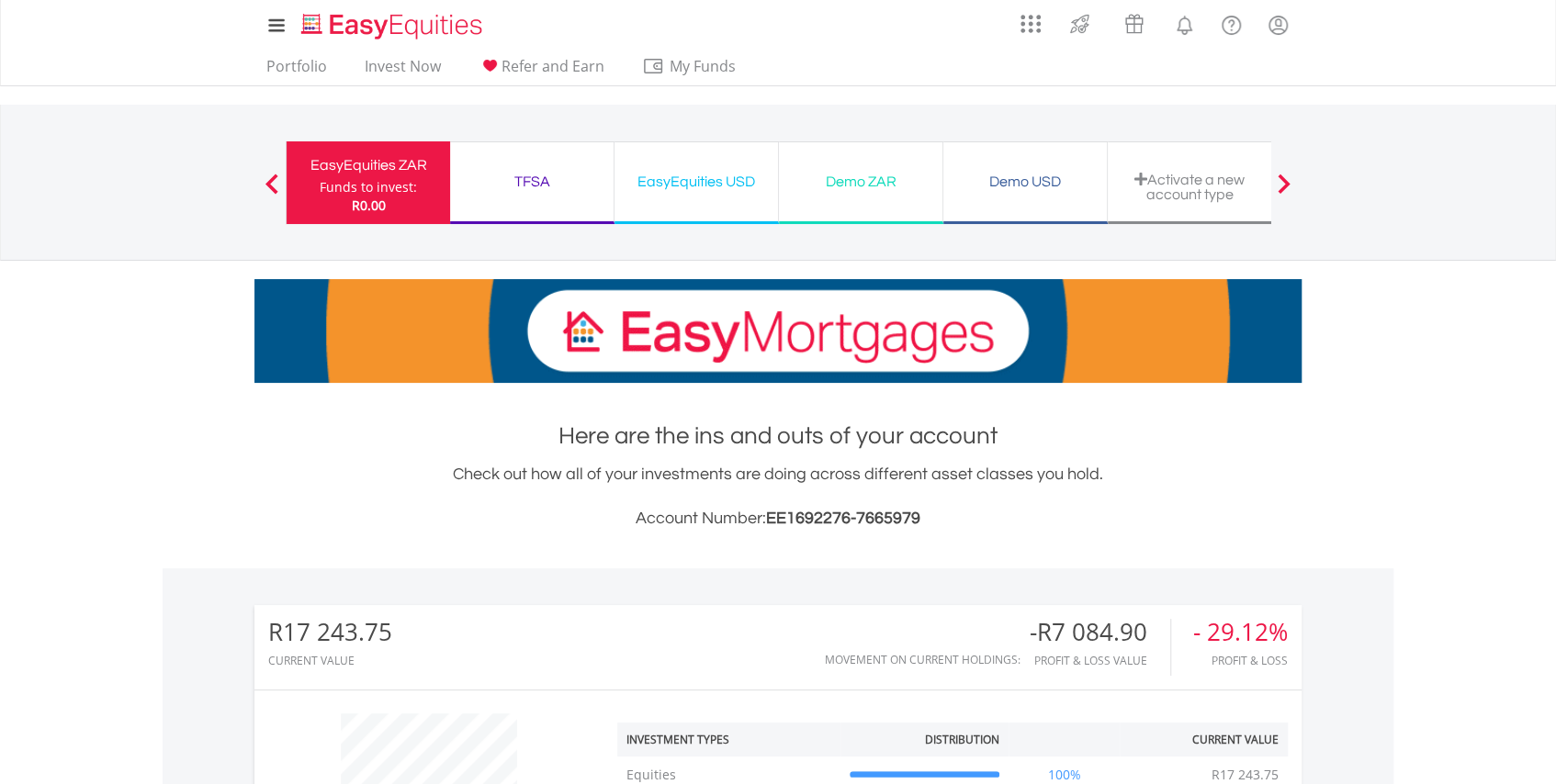
click at [351, 193] on div "Funds to invest:" at bounding box center [368, 188] width 98 height 18
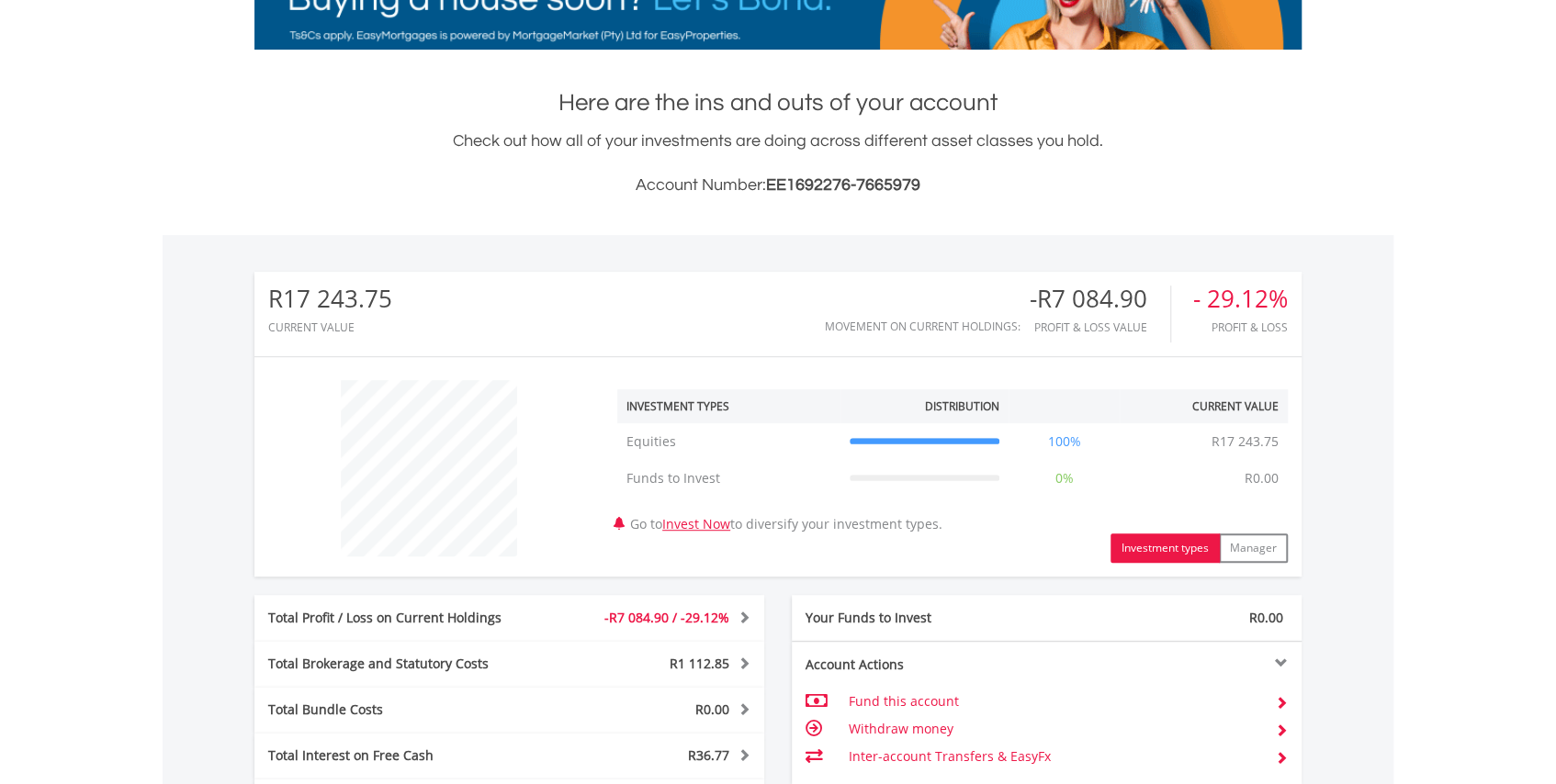
scroll to position [667, 0]
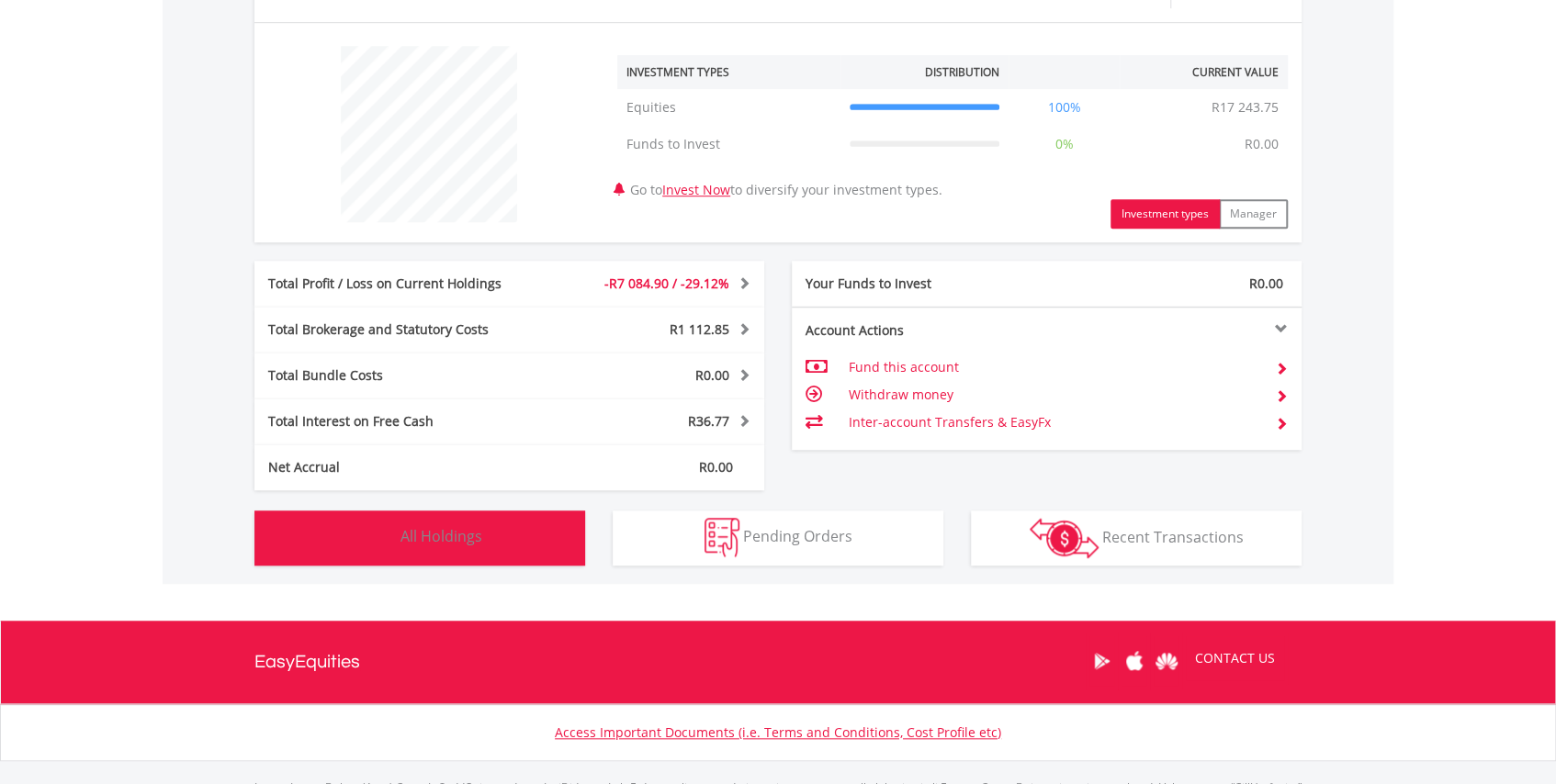
click at [522, 523] on button "Holdings All Holdings" at bounding box center [419, 538] width 330 height 55
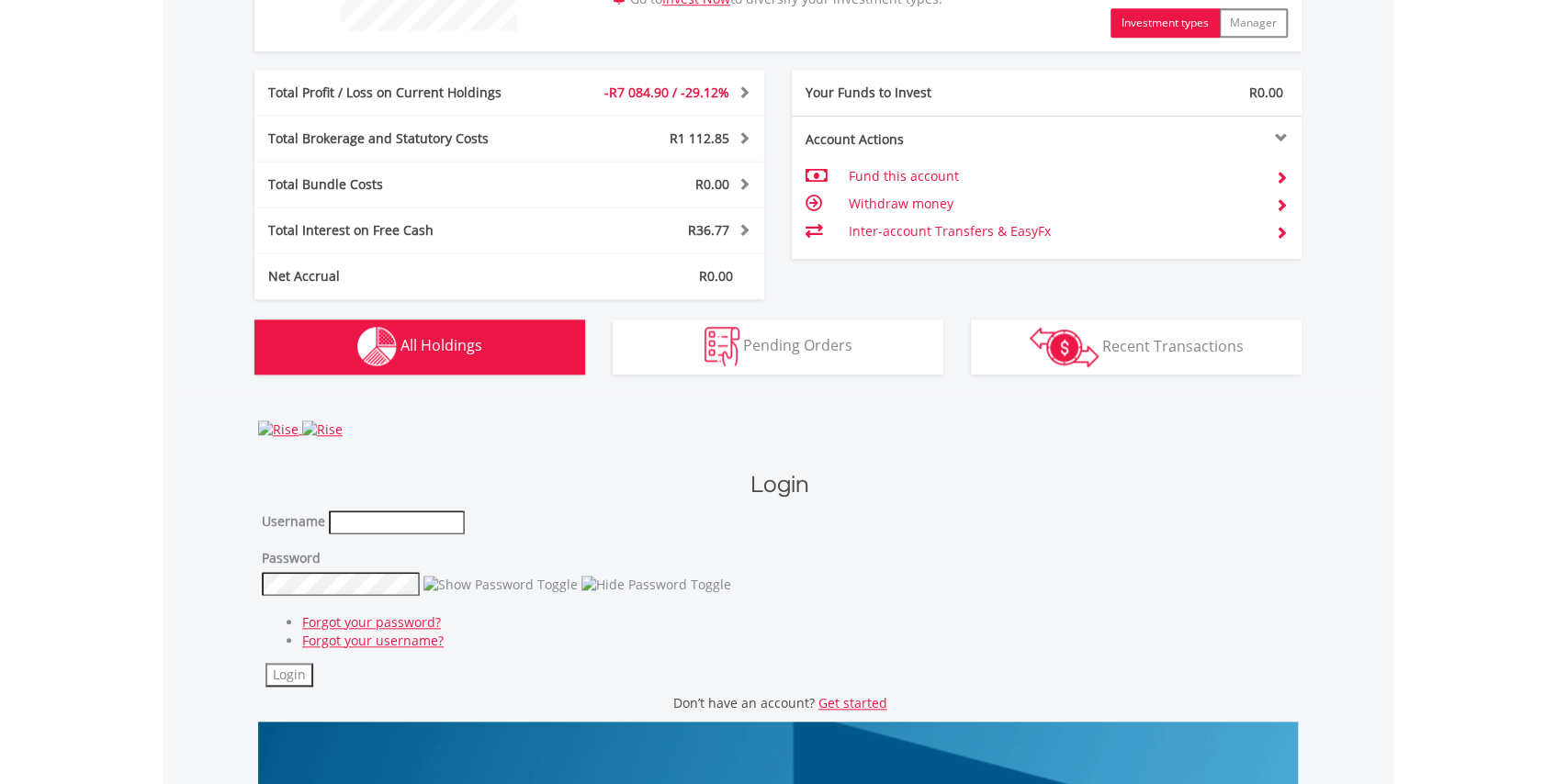
scroll to position [853, 0]
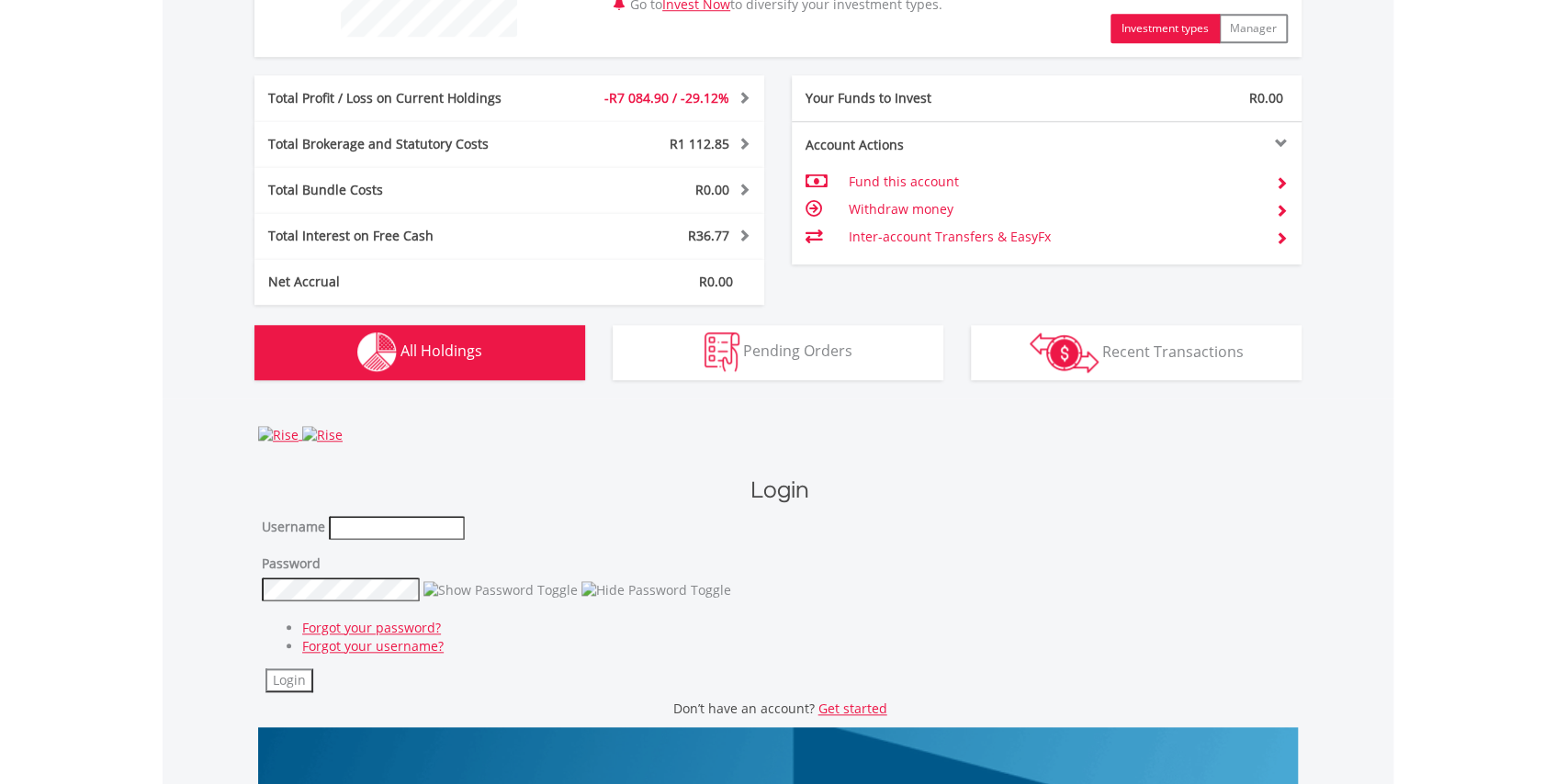
click at [438, 331] on button "Holdings All Holdings" at bounding box center [419, 352] width 330 height 55
click at [446, 363] on button "Holdings All Holdings" at bounding box center [419, 352] width 330 height 55
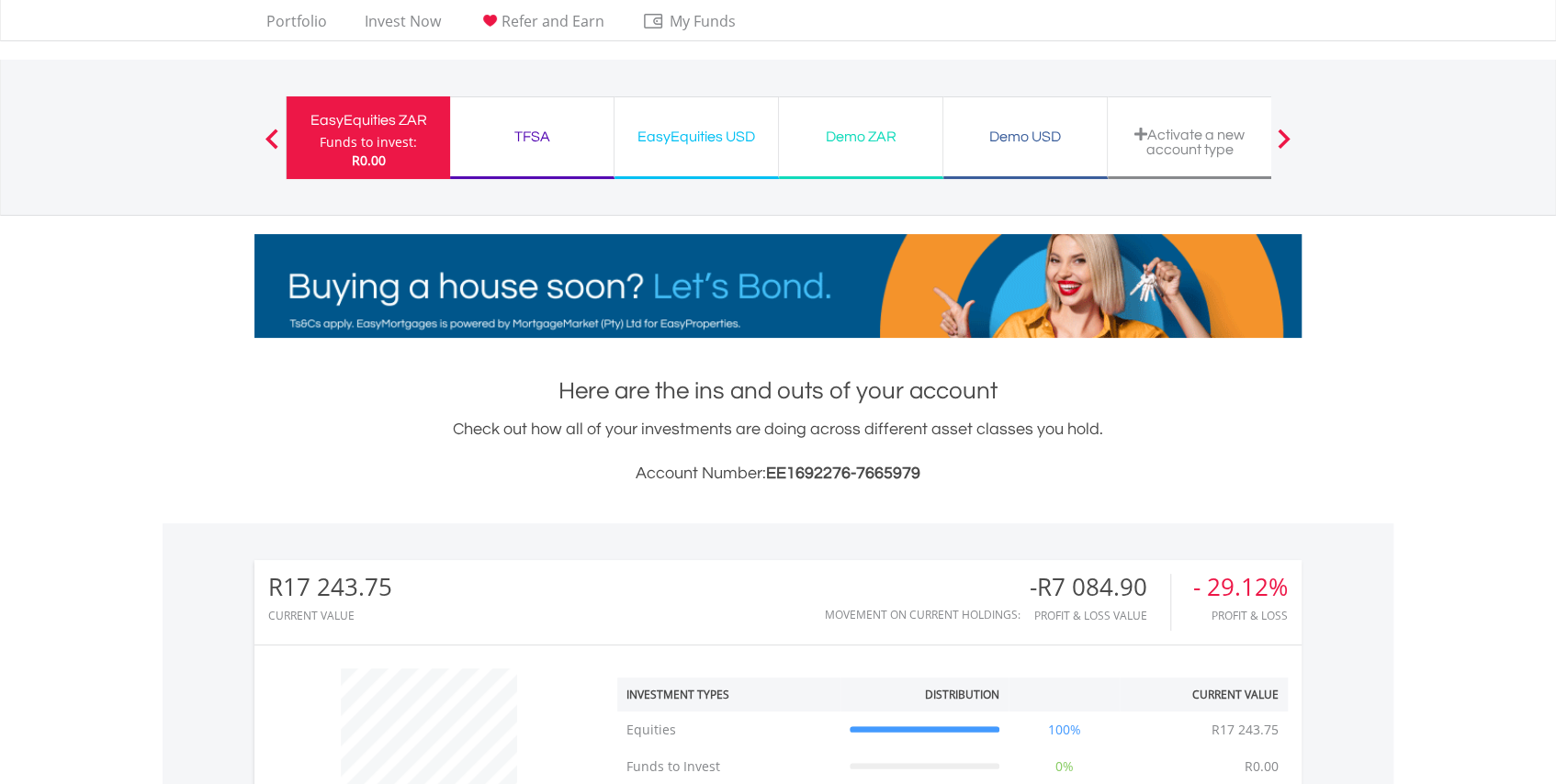
scroll to position [18, 0]
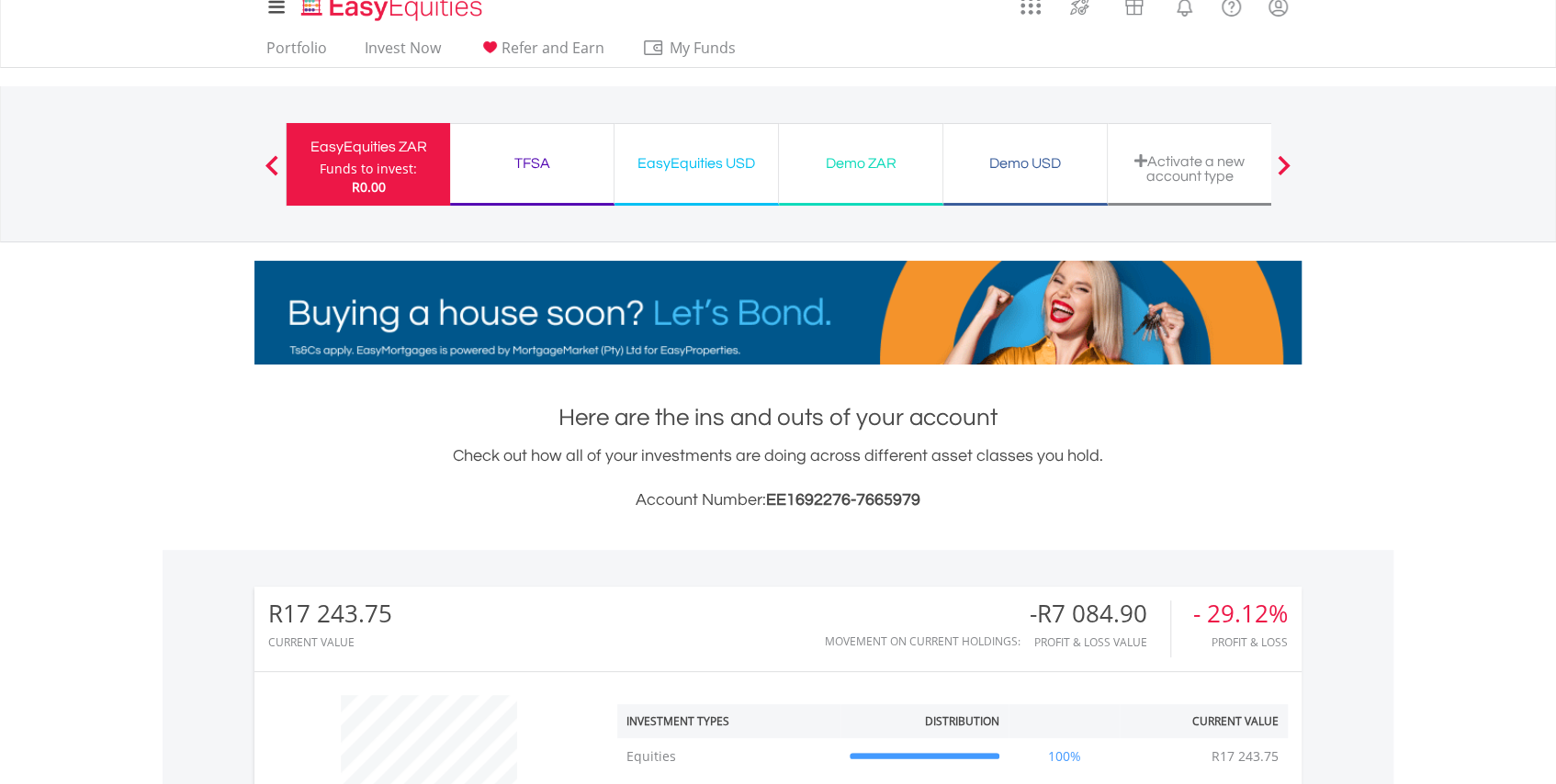
click at [317, 179] on div "EasyEquities ZAR Funds to invest: R0.00" at bounding box center [367, 164] width 165 height 83
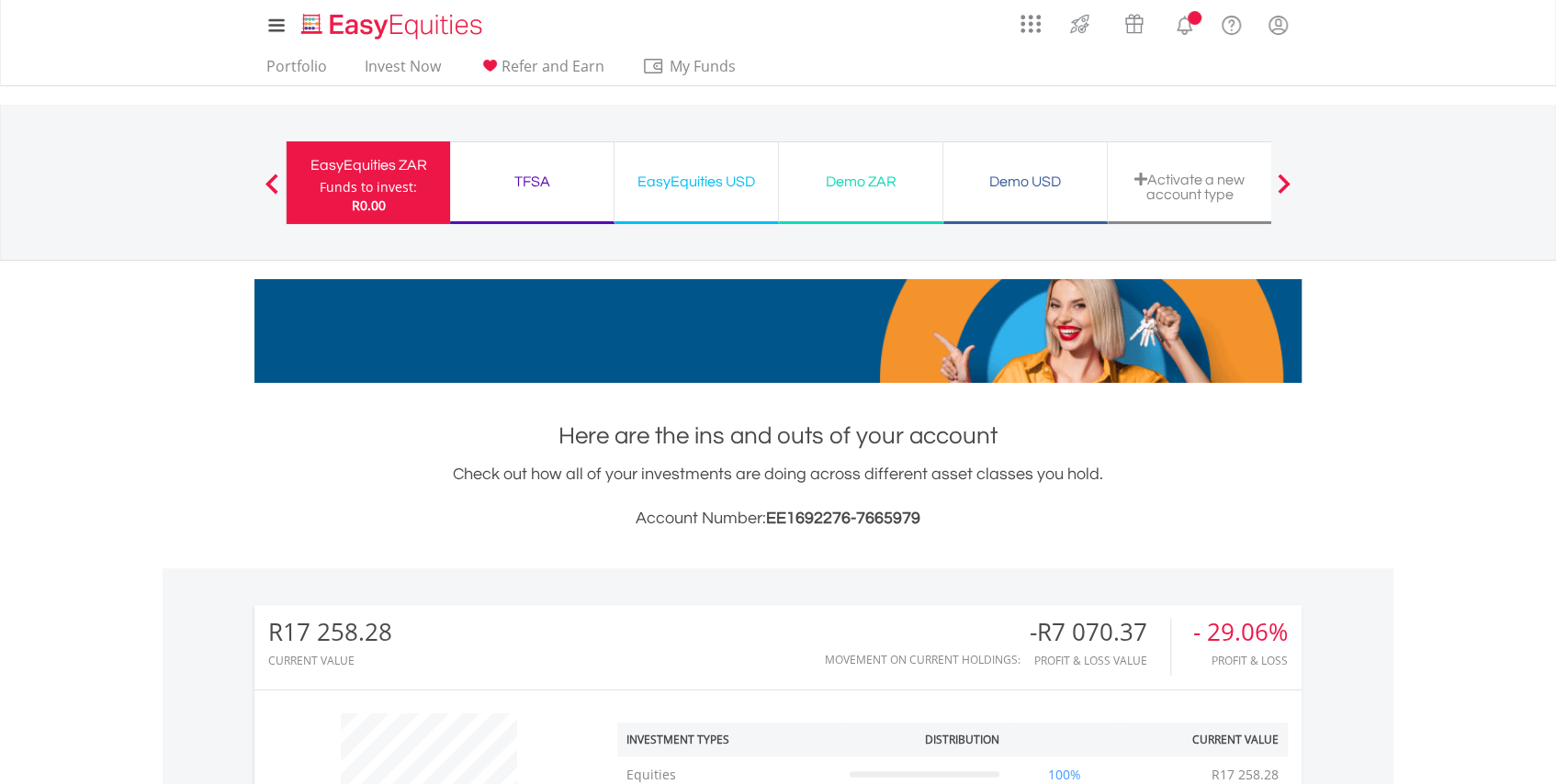
click at [344, 172] on div "EasyEquities ZAR" at bounding box center [368, 166] width 142 height 26
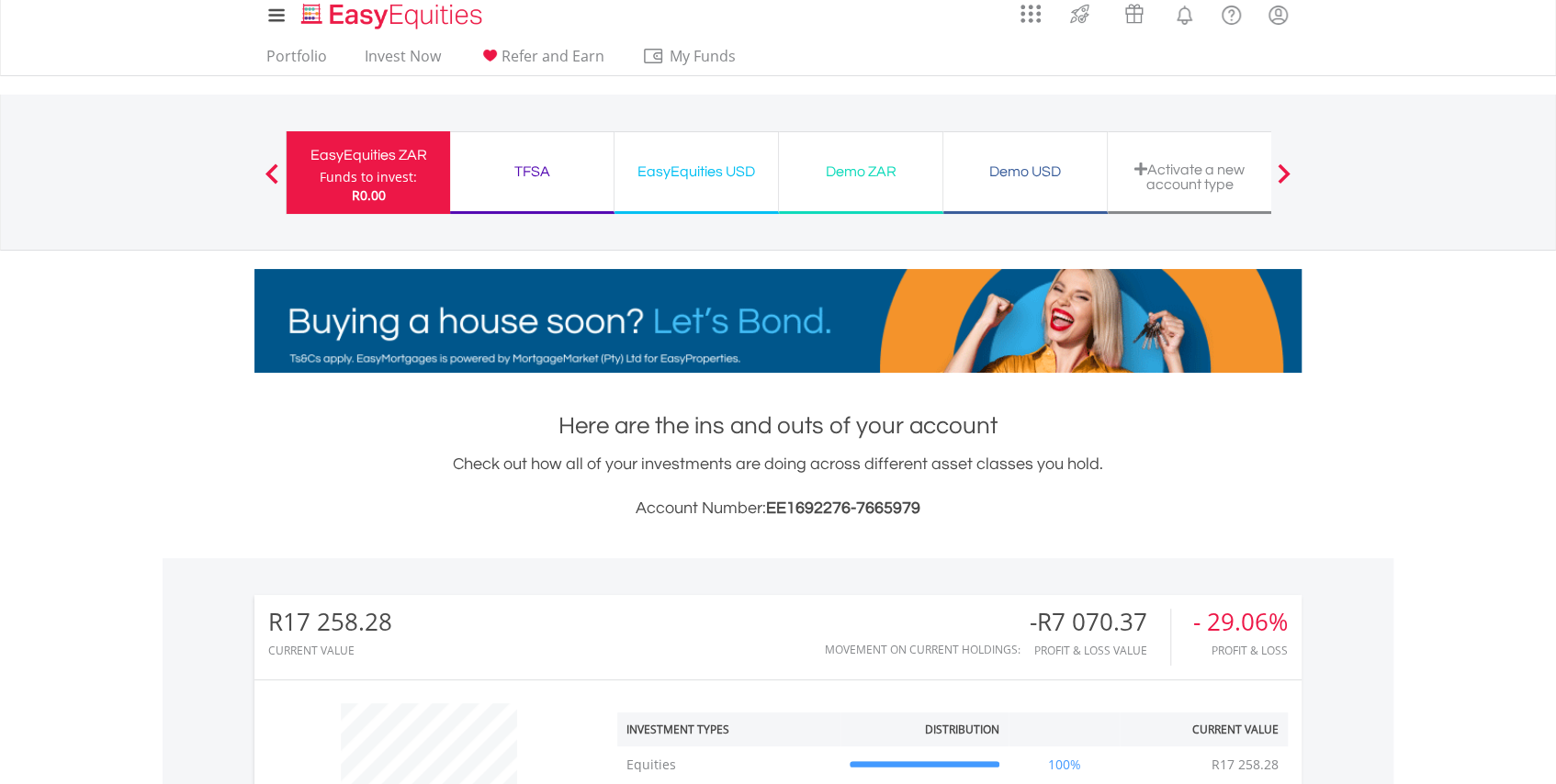
scroll to position [99, 0]
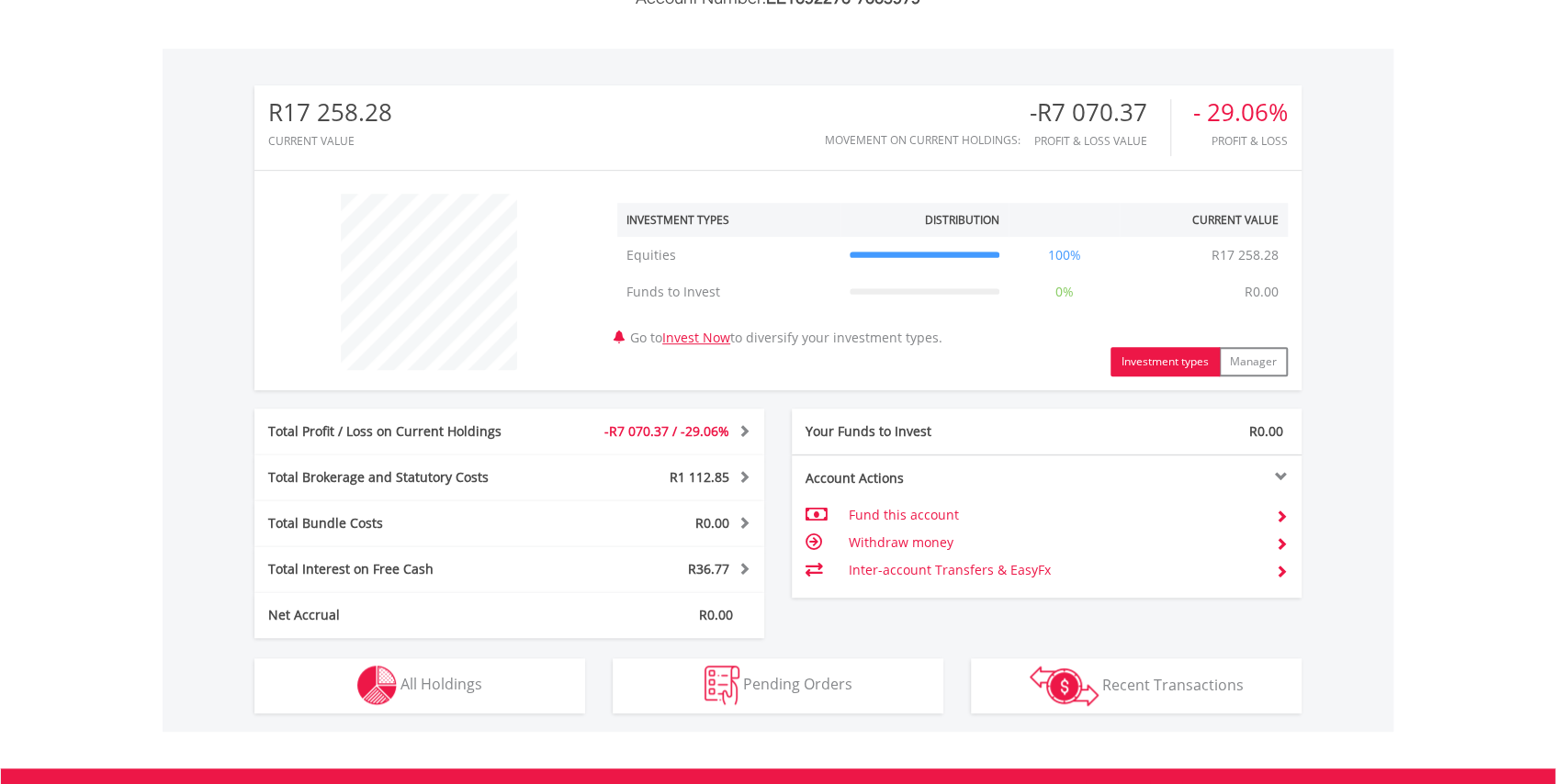
scroll to position [768, 0]
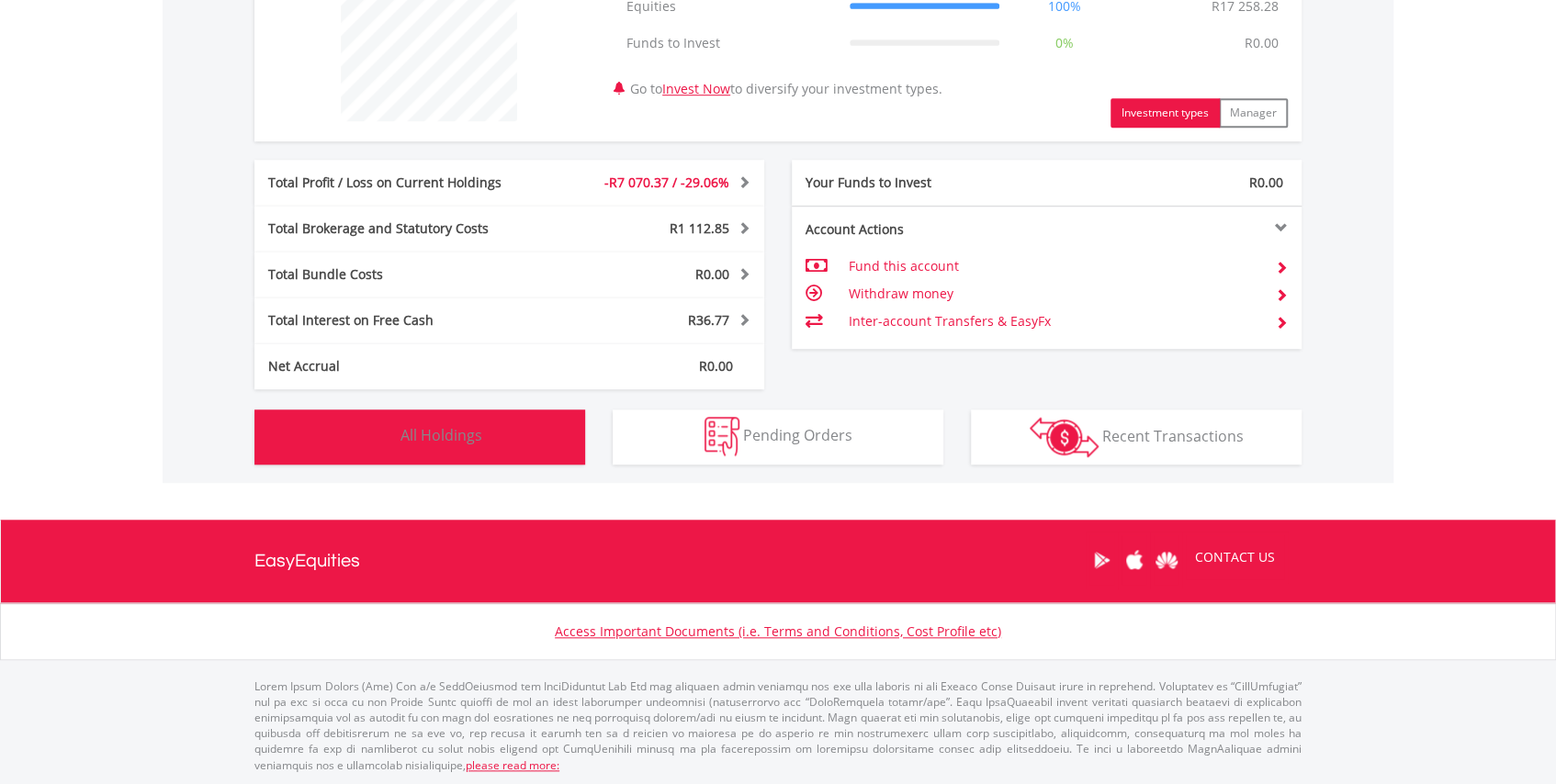
click at [451, 422] on button "Holdings All Holdings" at bounding box center [419, 436] width 330 height 55
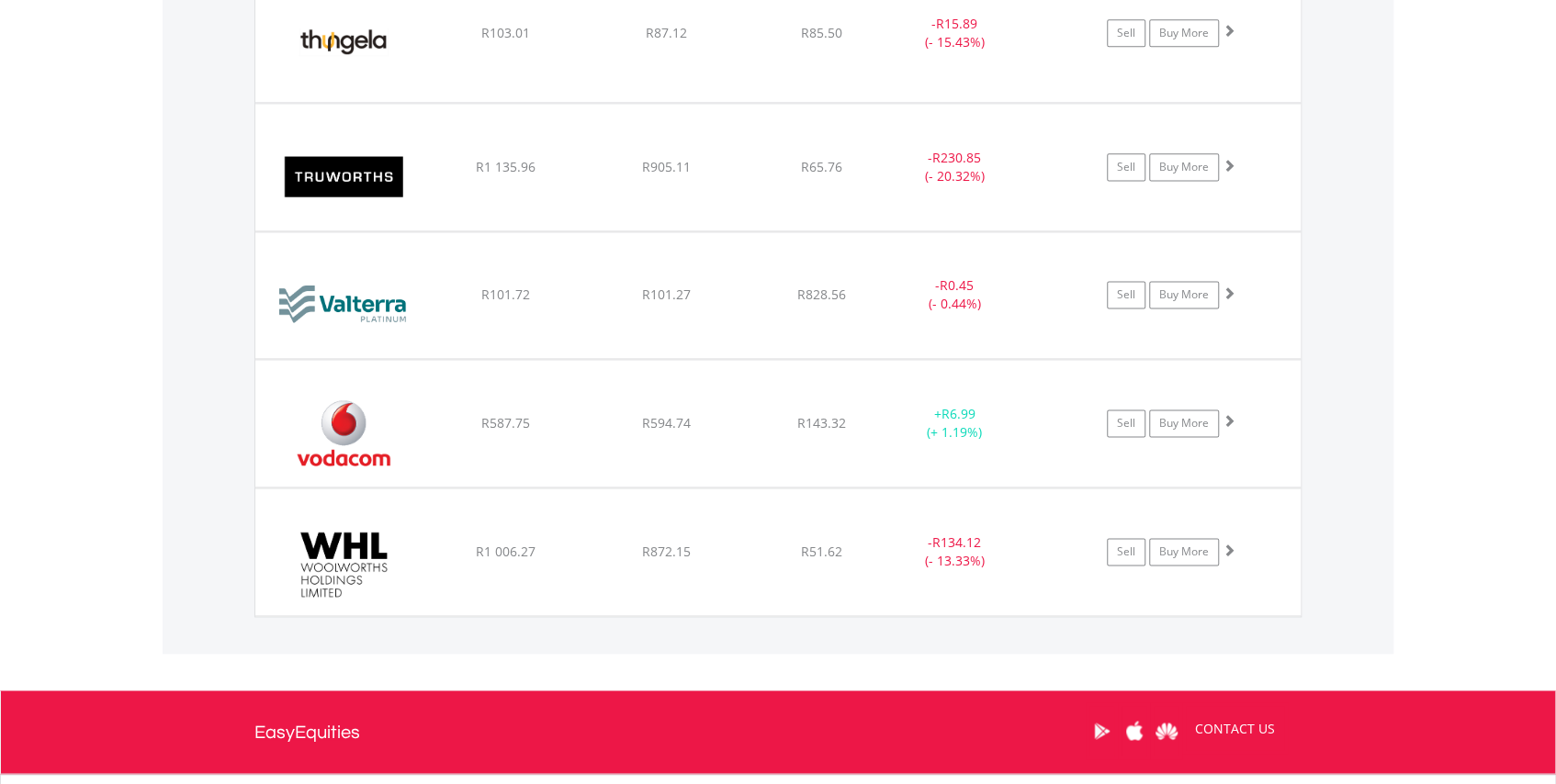
scroll to position [5711, 0]
